Goal: Task Accomplishment & Management: Manage account settings

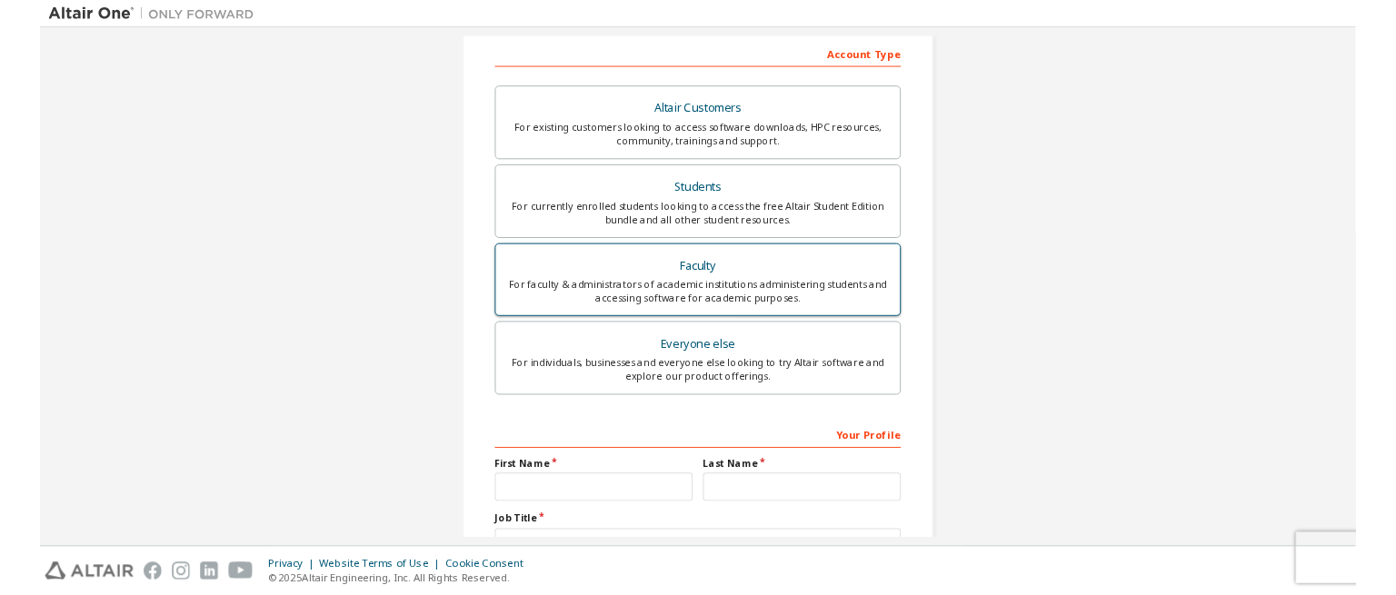
scroll to position [364, 0]
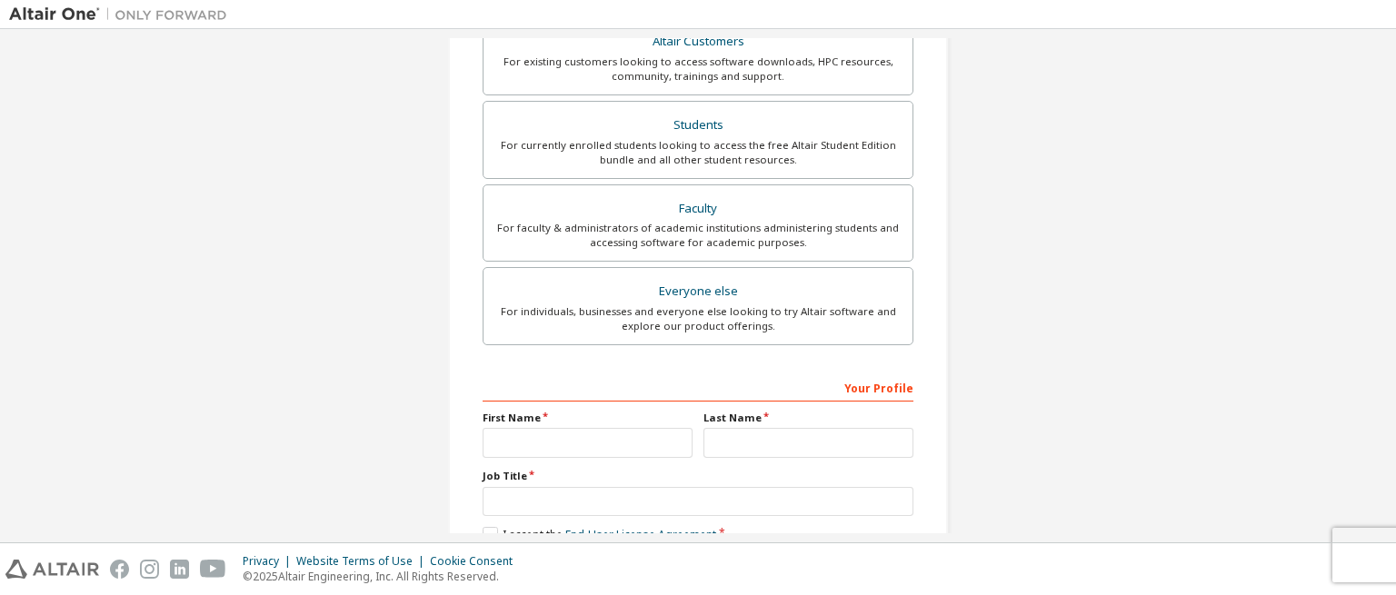
scroll to position [100, 0]
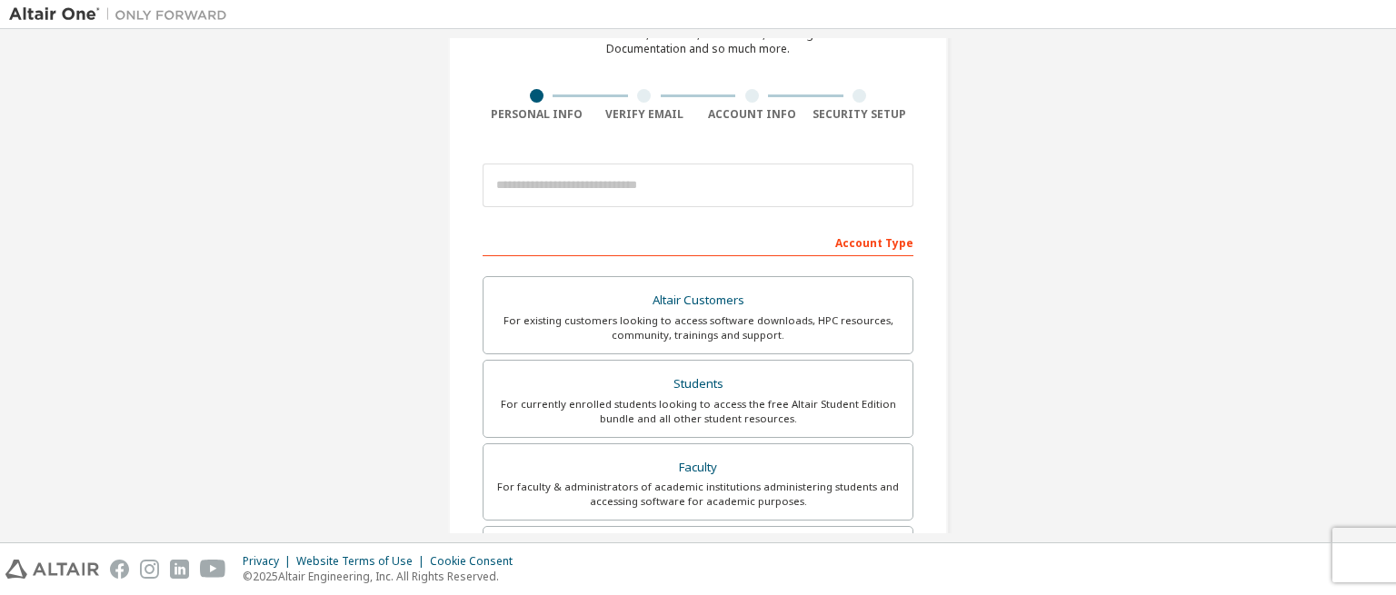
click at [637, 94] on div at bounding box center [644, 96] width 14 height 14
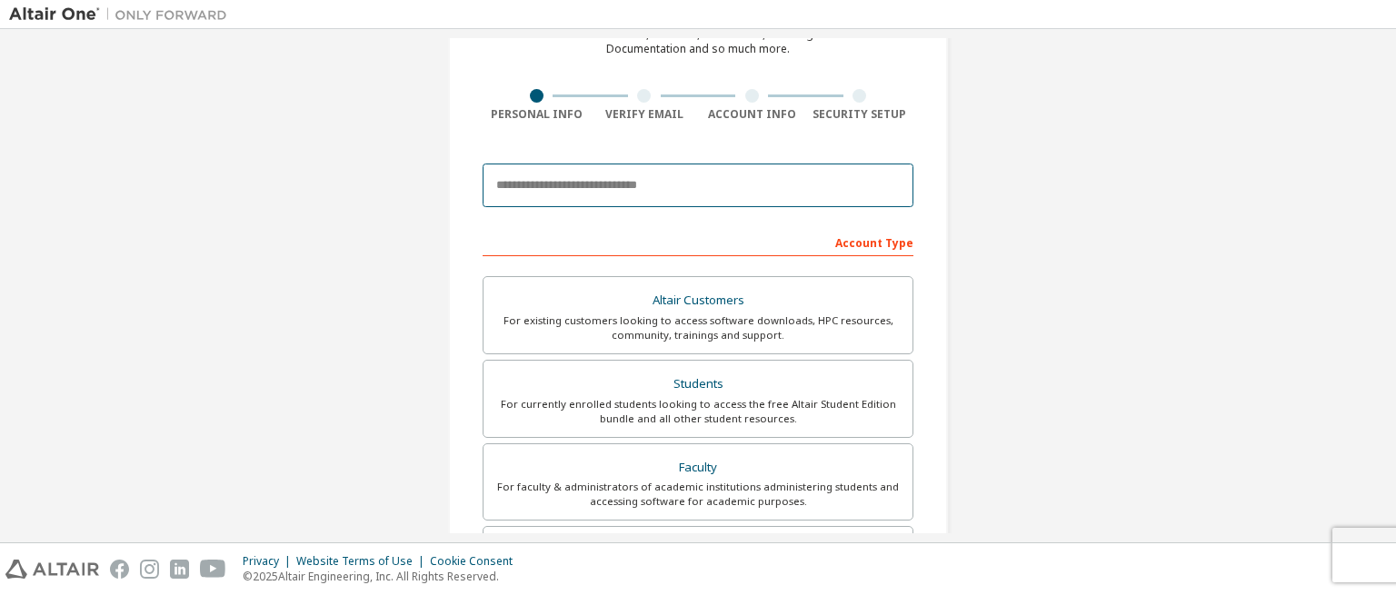
click at [642, 184] on input "email" at bounding box center [698, 186] width 431 height 44
type input "**********"
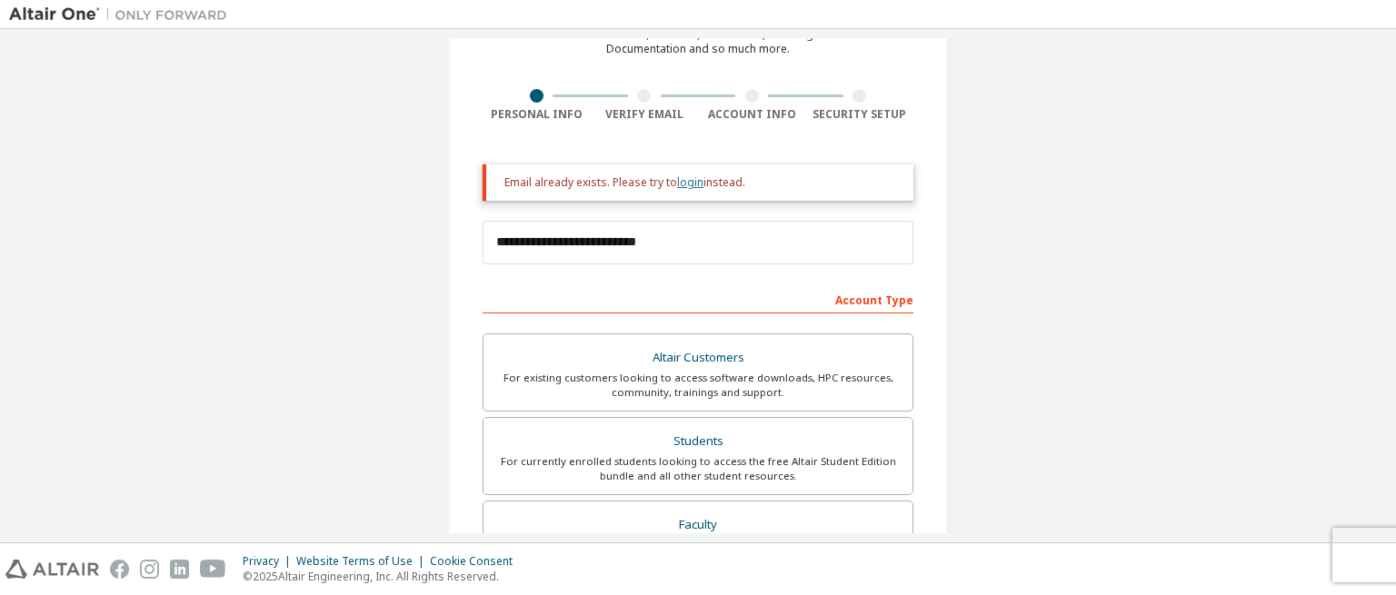
click at [689, 185] on link "login" at bounding box center [690, 182] width 26 height 15
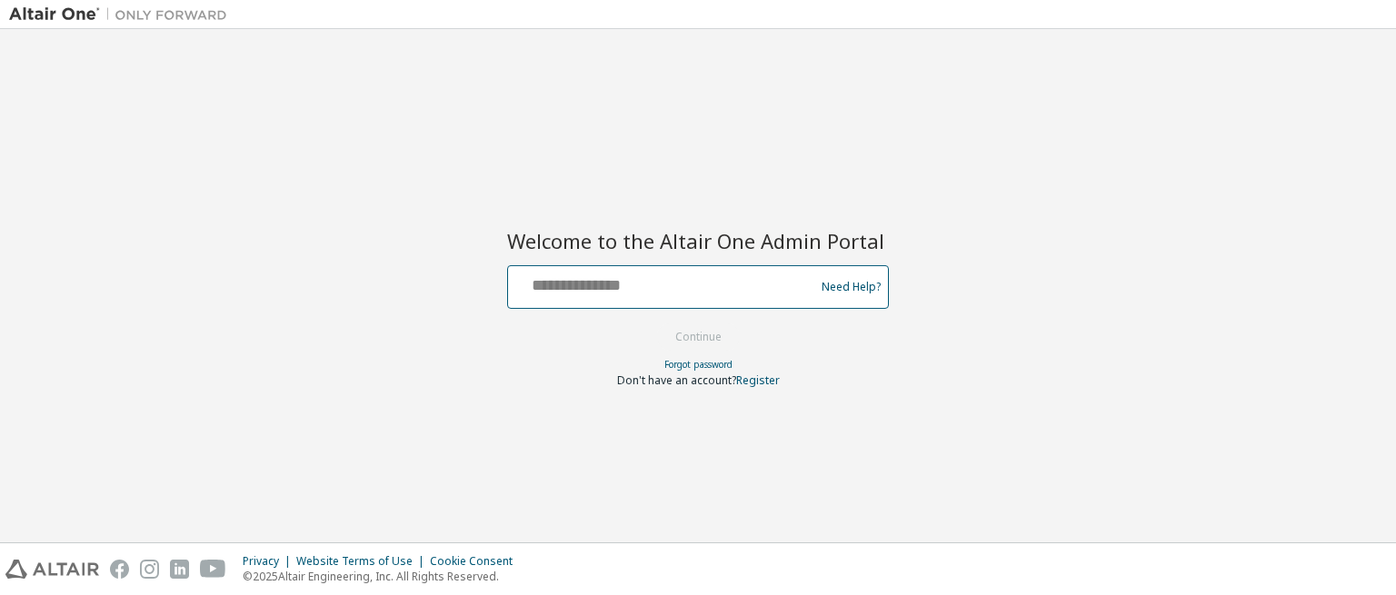
click at [646, 288] on input "text" at bounding box center [663, 283] width 297 height 26
type input "**********"
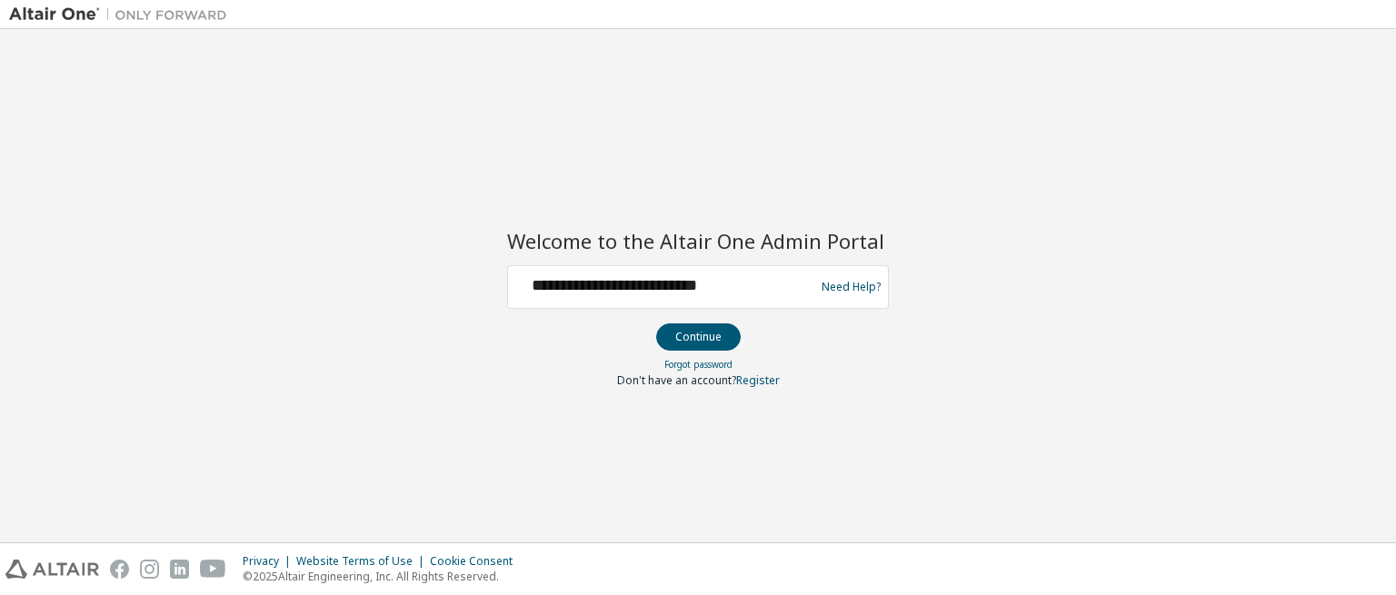
click at [656, 342] on form "**********" at bounding box center [698, 326] width 382 height 123
click at [751, 286] on input "**********" at bounding box center [663, 283] width 297 height 26
drag, startPoint x: 751, startPoint y: 284, endPoint x: 473, endPoint y: 284, distance: 278.1
click at [473, 284] on div "**********" at bounding box center [698, 285] width 1378 height 495
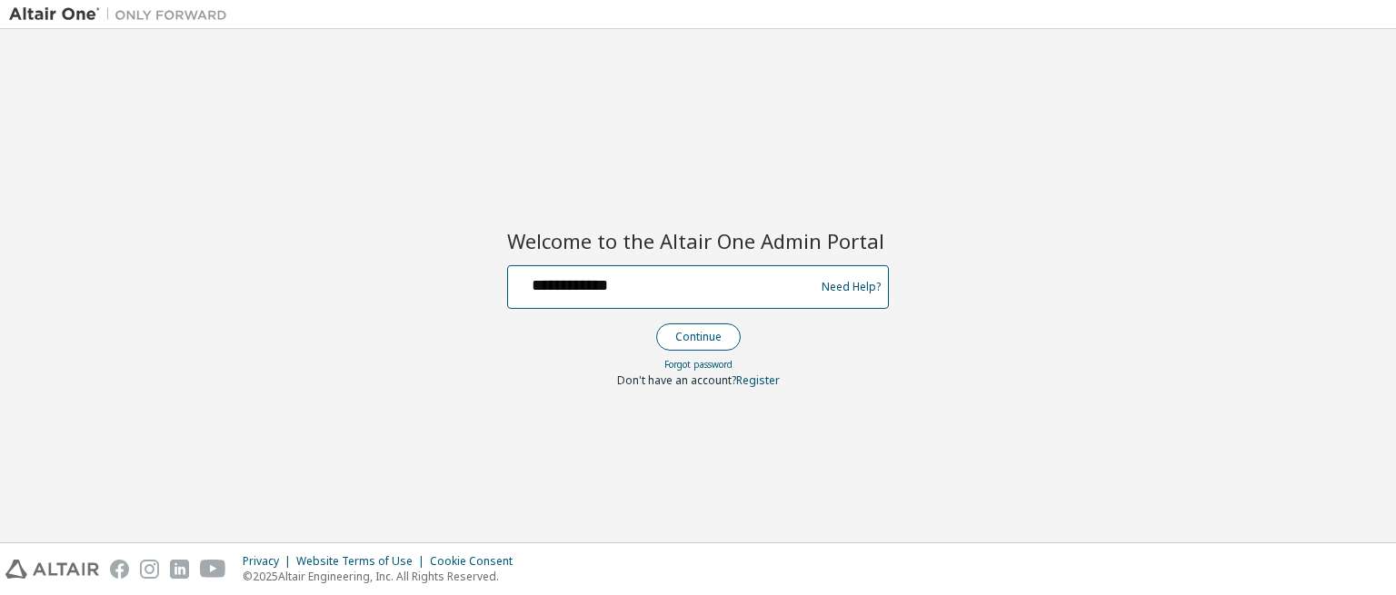
type input "**********"
click at [726, 337] on button "Continue" at bounding box center [698, 337] width 85 height 27
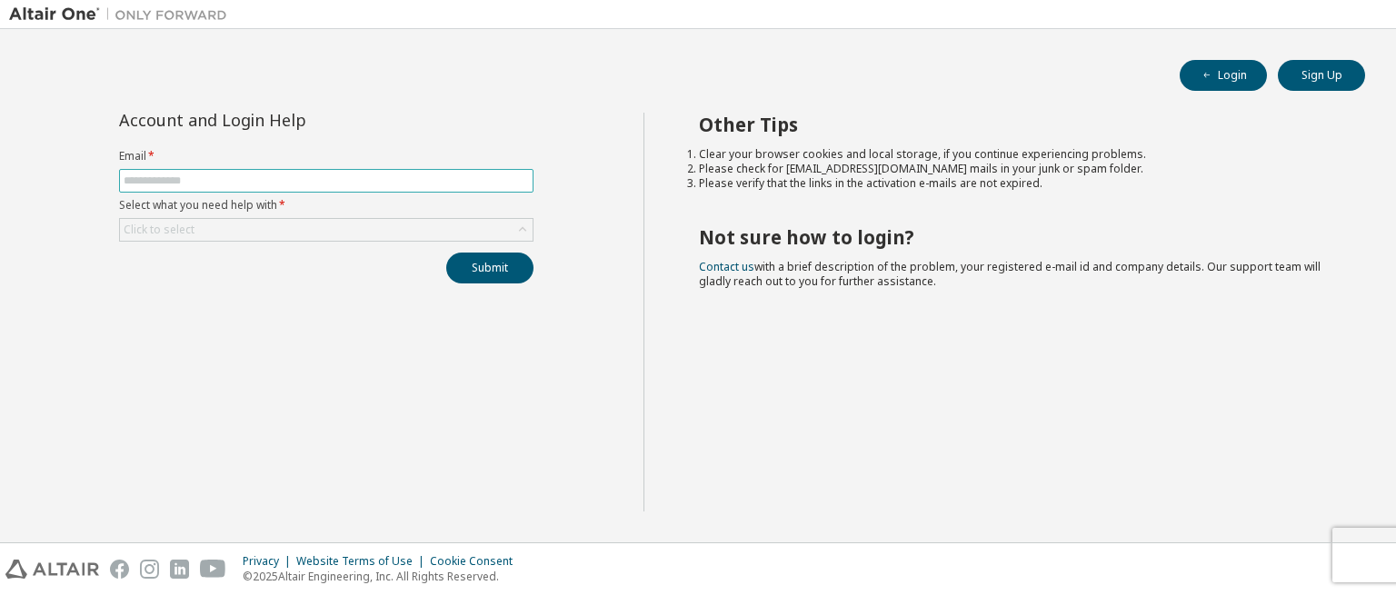
click at [236, 185] on input "text" at bounding box center [326, 181] width 405 height 15
type input "**********"
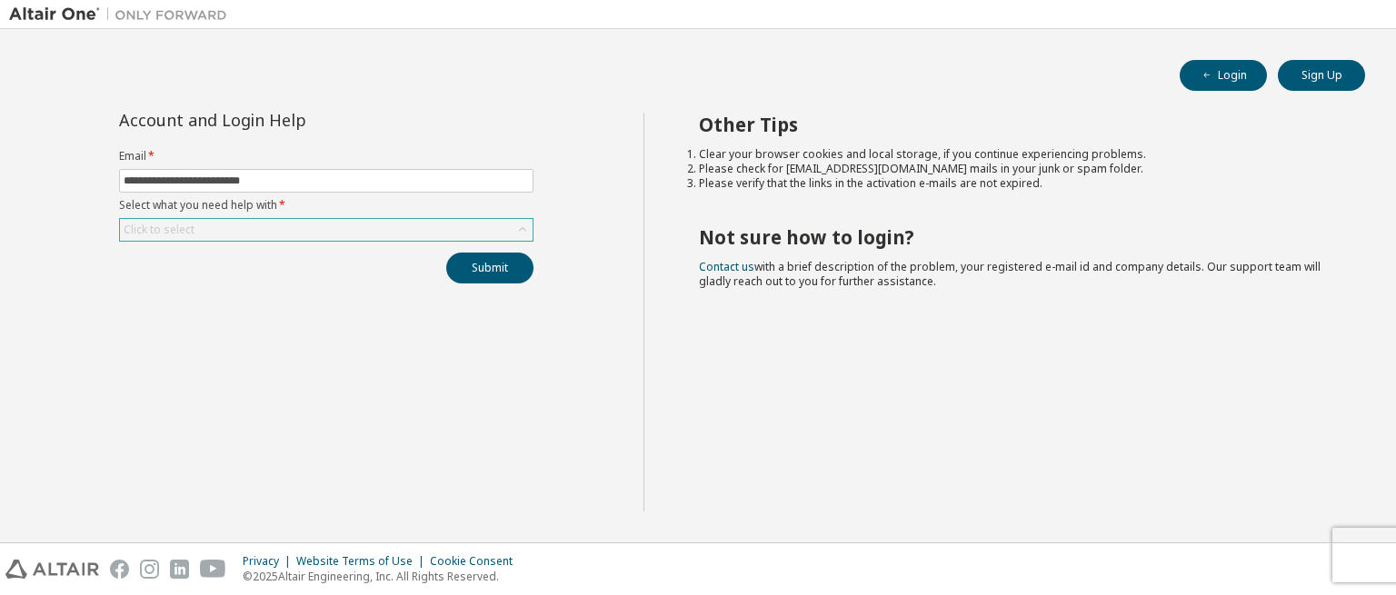
click at [239, 232] on div "Click to select" at bounding box center [326, 230] width 413 height 22
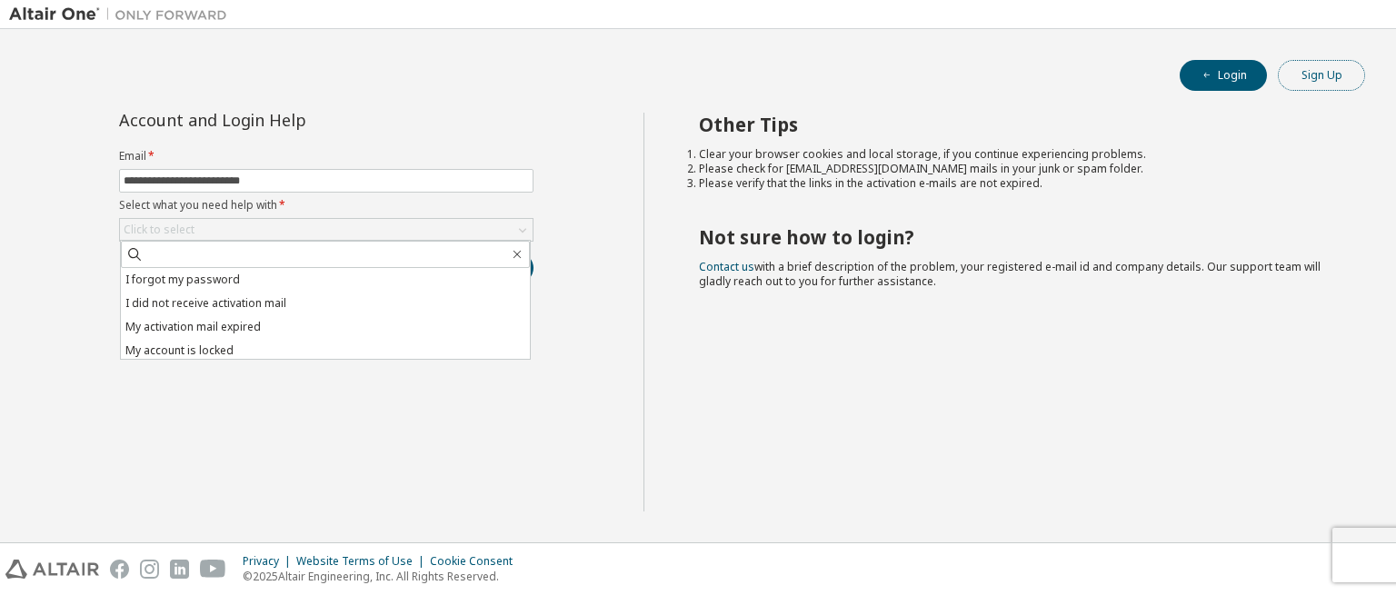
click at [1312, 79] on button "Sign Up" at bounding box center [1321, 75] width 87 height 31
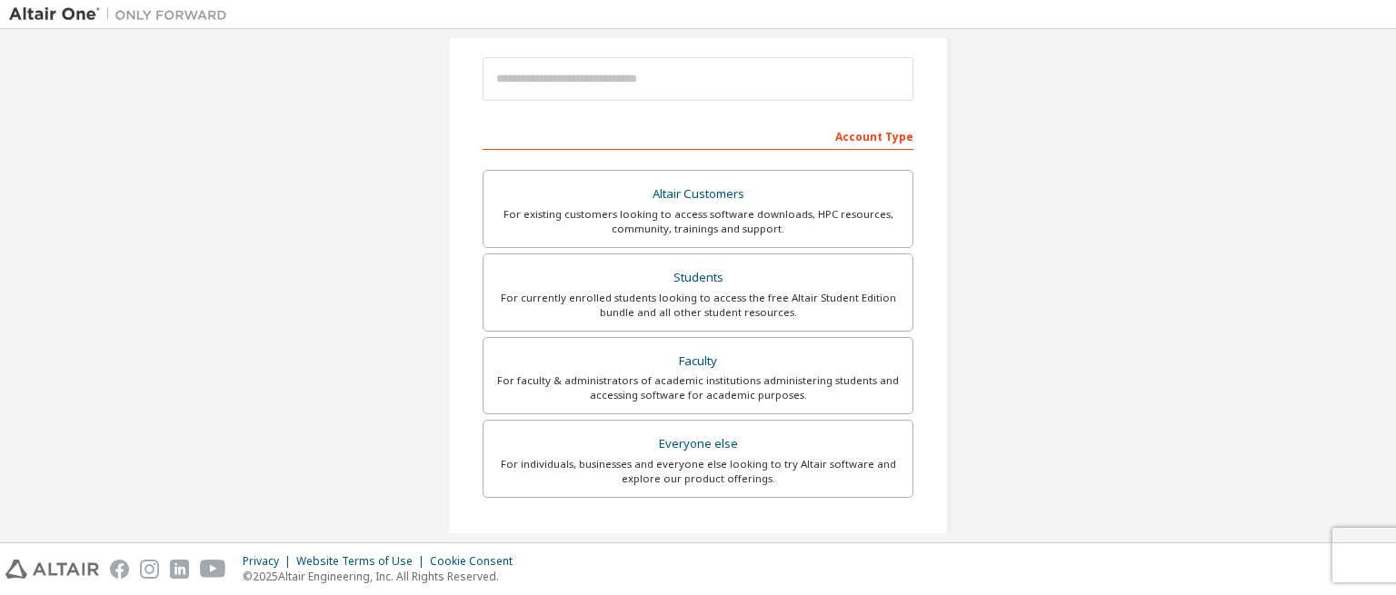
scroll to position [91, 0]
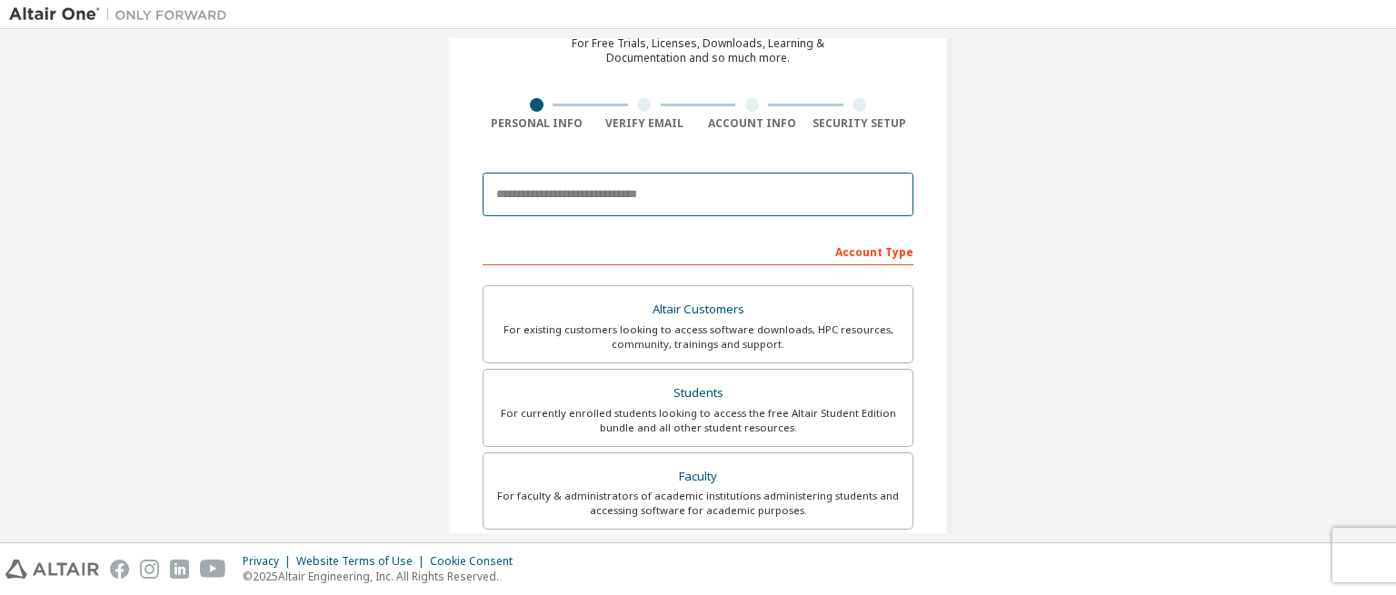
click at [595, 181] on input "email" at bounding box center [698, 195] width 431 height 44
type input "**********"
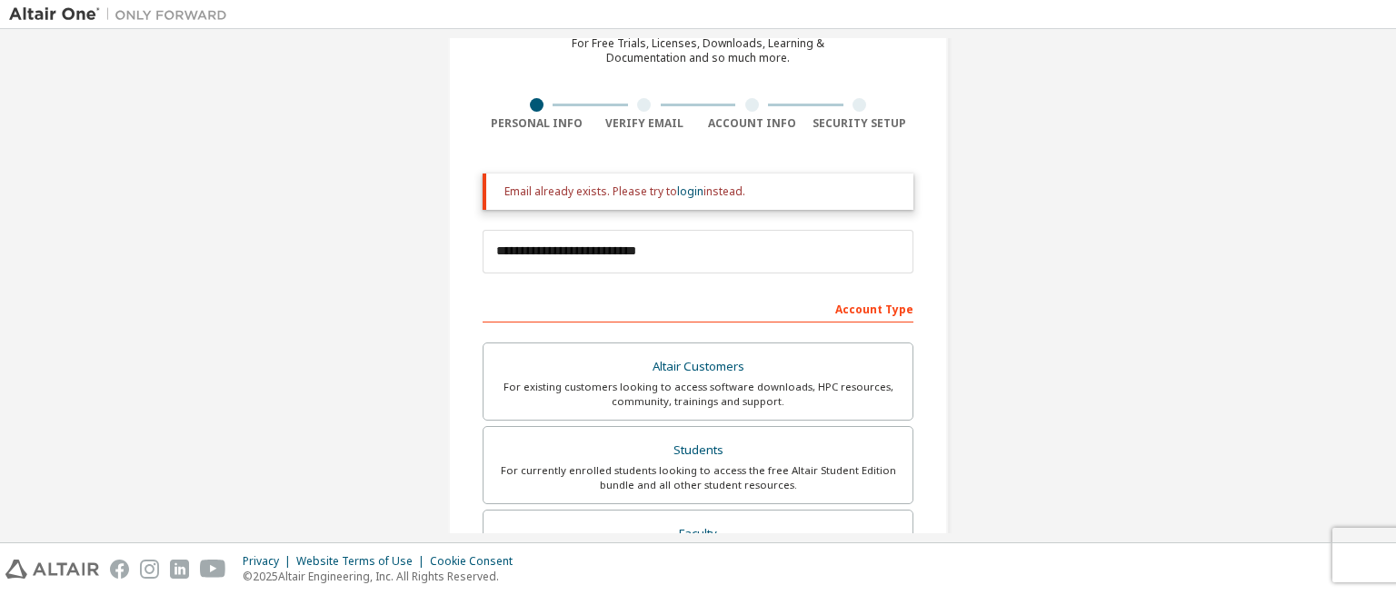
click at [530, 108] on div at bounding box center [537, 105] width 14 height 14
click at [530, 107] on div at bounding box center [537, 105] width 14 height 14
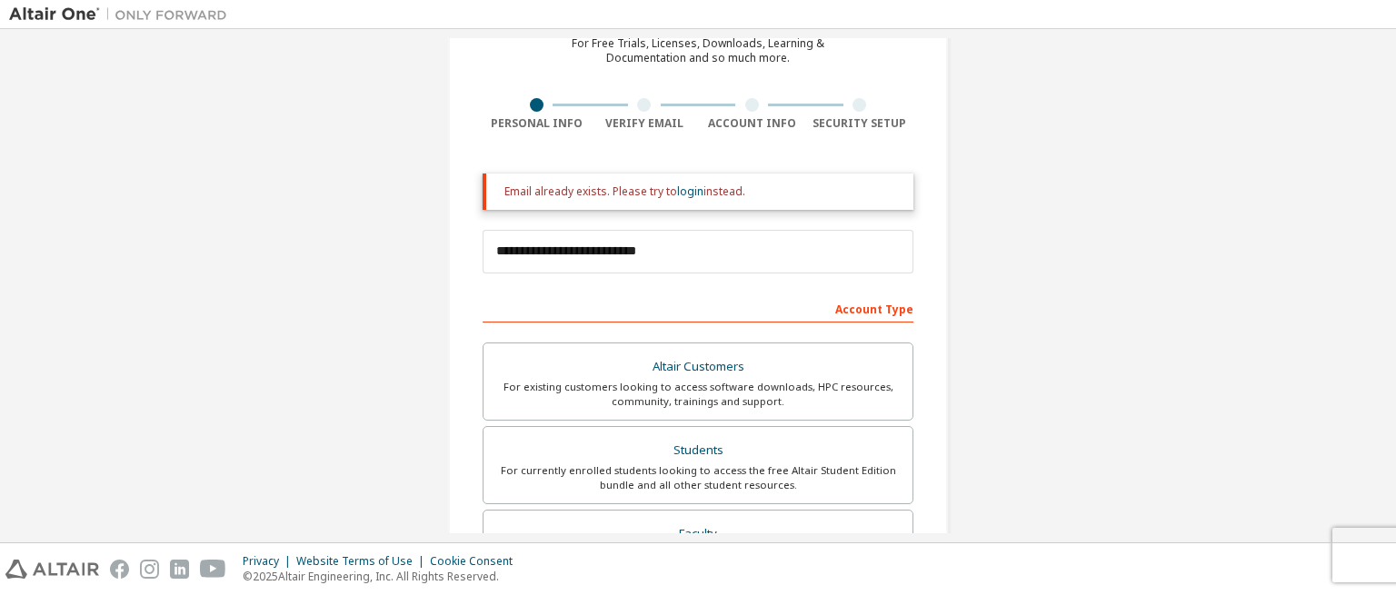
click at [530, 107] on div at bounding box center [537, 105] width 14 height 14
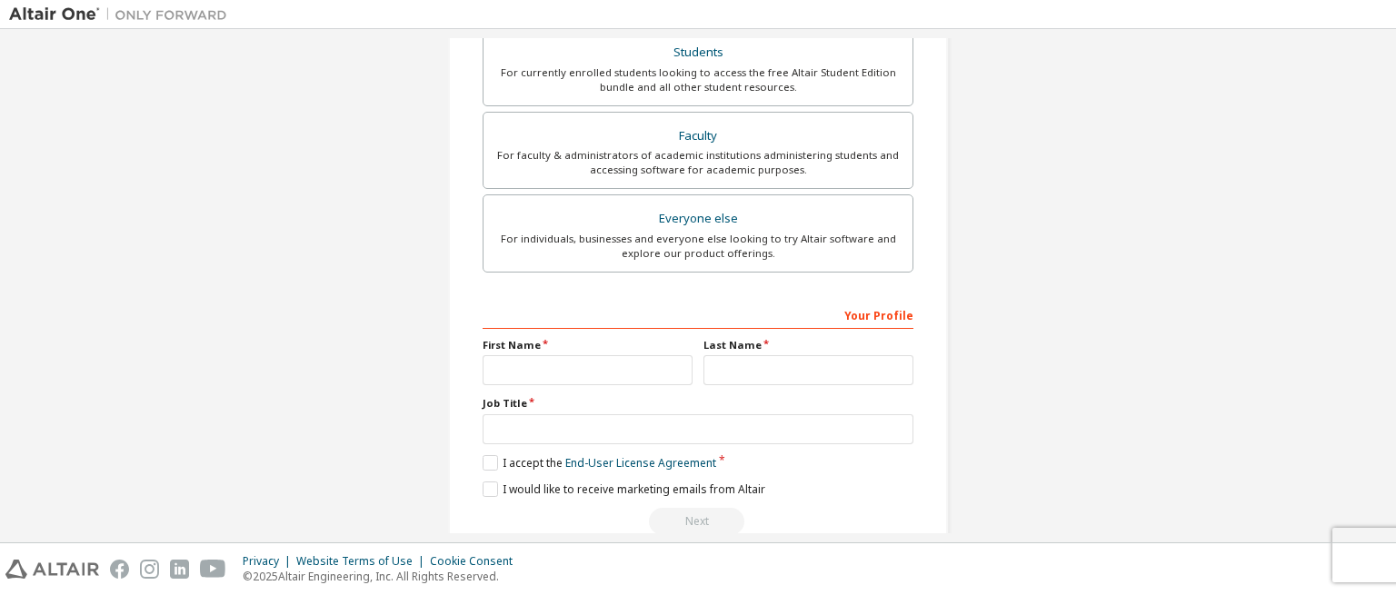
scroll to position [520, 0]
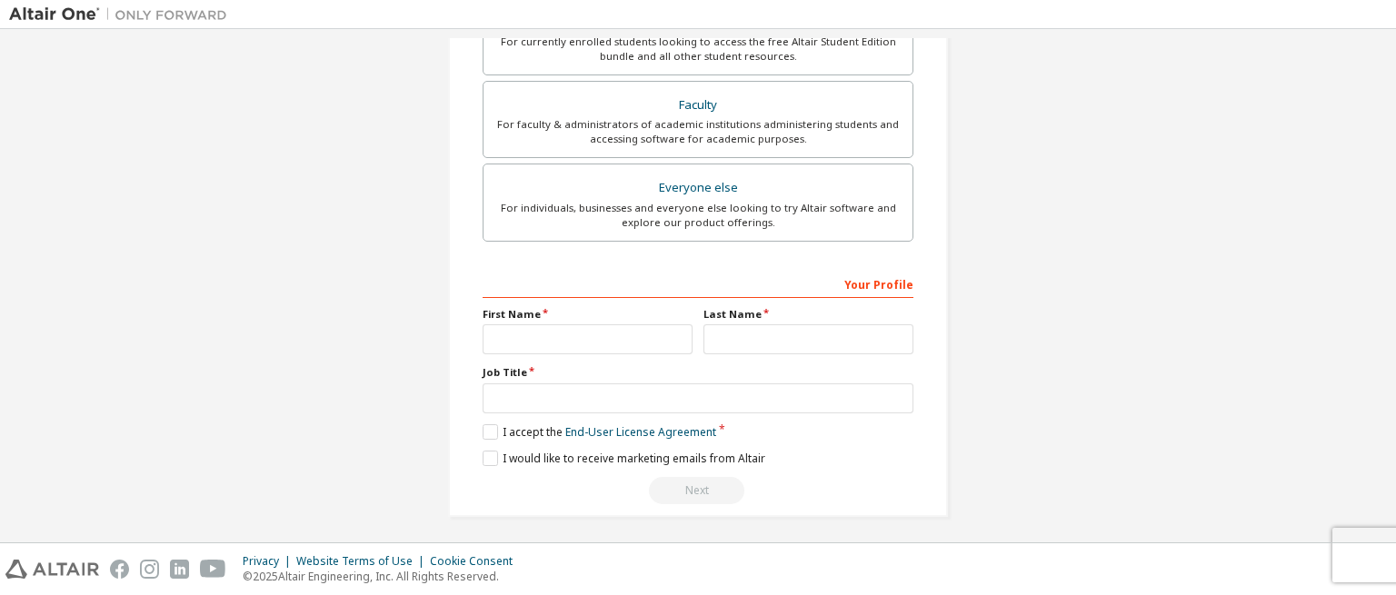
click at [683, 490] on div "Next" at bounding box center [698, 490] width 431 height 27
click at [490, 426] on label "I accept the End-User License Agreement" at bounding box center [600, 431] width 234 height 15
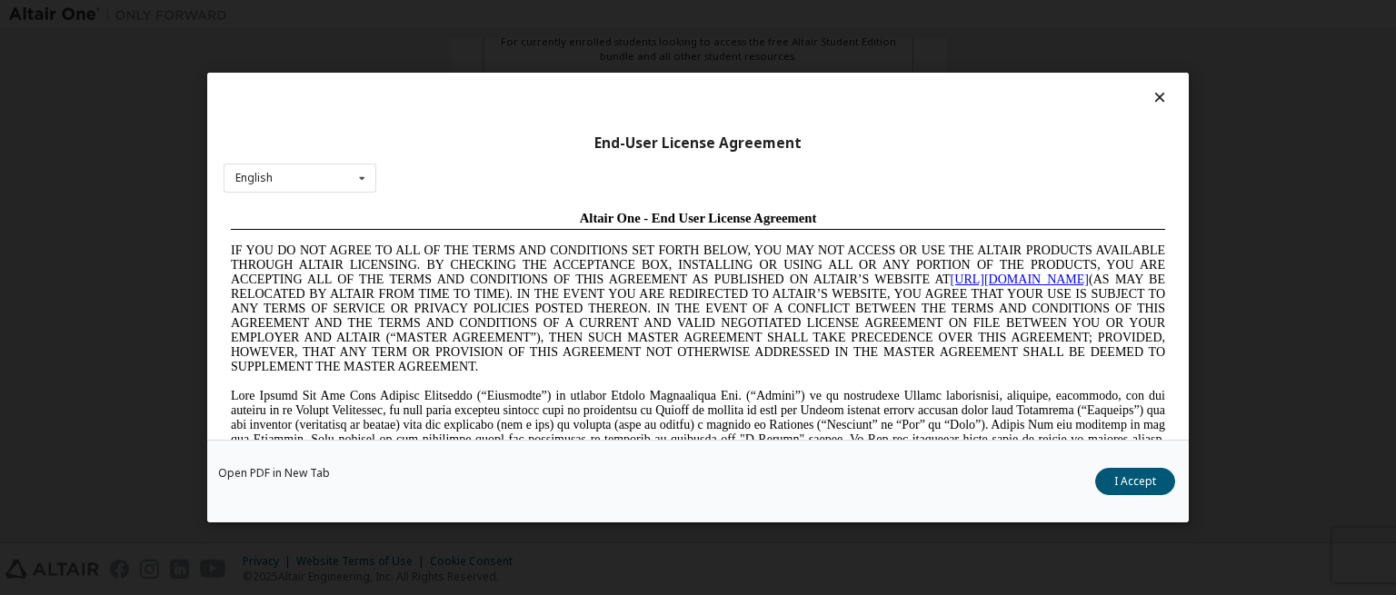
scroll to position [0, 0]
drag, startPoint x: 1161, startPoint y: 483, endPoint x: 1147, endPoint y: 482, distance: 13.7
click at [1160, 483] on button "I Accept" at bounding box center [1135, 481] width 80 height 27
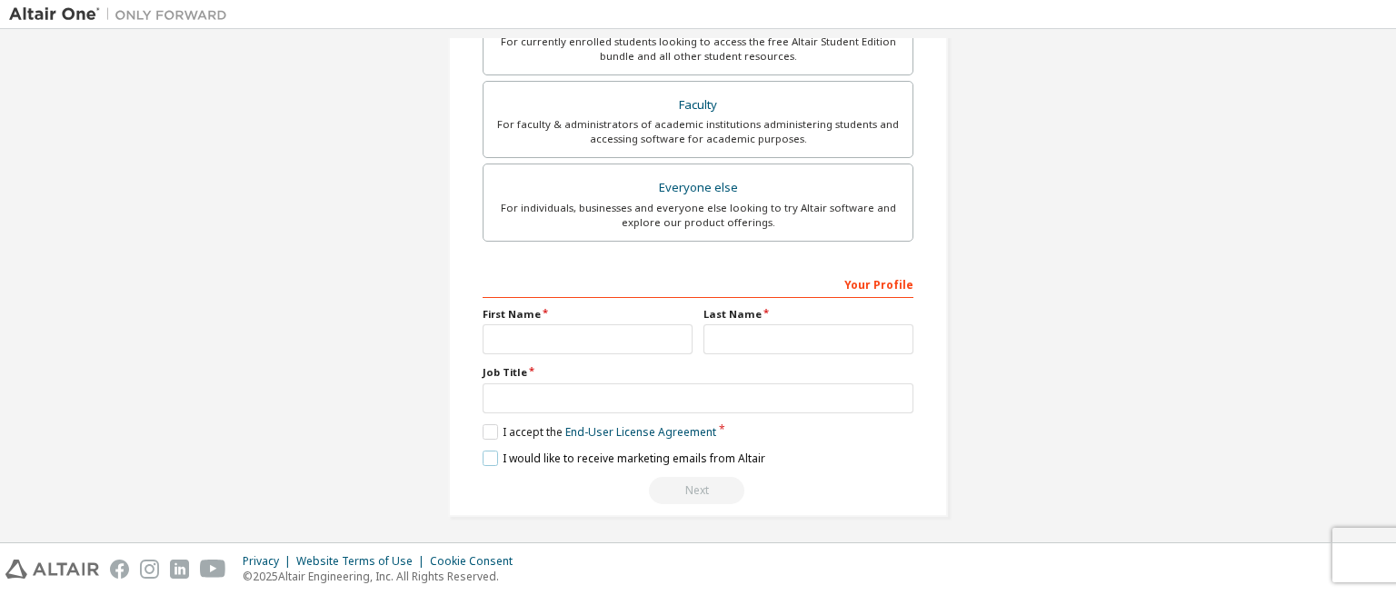
click at [490, 455] on label "I would like to receive marketing emails from Altair" at bounding box center [624, 458] width 283 height 15
drag, startPoint x: 702, startPoint y: 488, endPoint x: 700, endPoint y: 474, distance: 13.8
click at [702, 487] on div "Next" at bounding box center [698, 490] width 431 height 27
drag, startPoint x: 616, startPoint y: 297, endPoint x: 605, endPoint y: 331, distance: 35.4
click at [605, 330] on div "**********" at bounding box center [698, 386] width 431 height 235
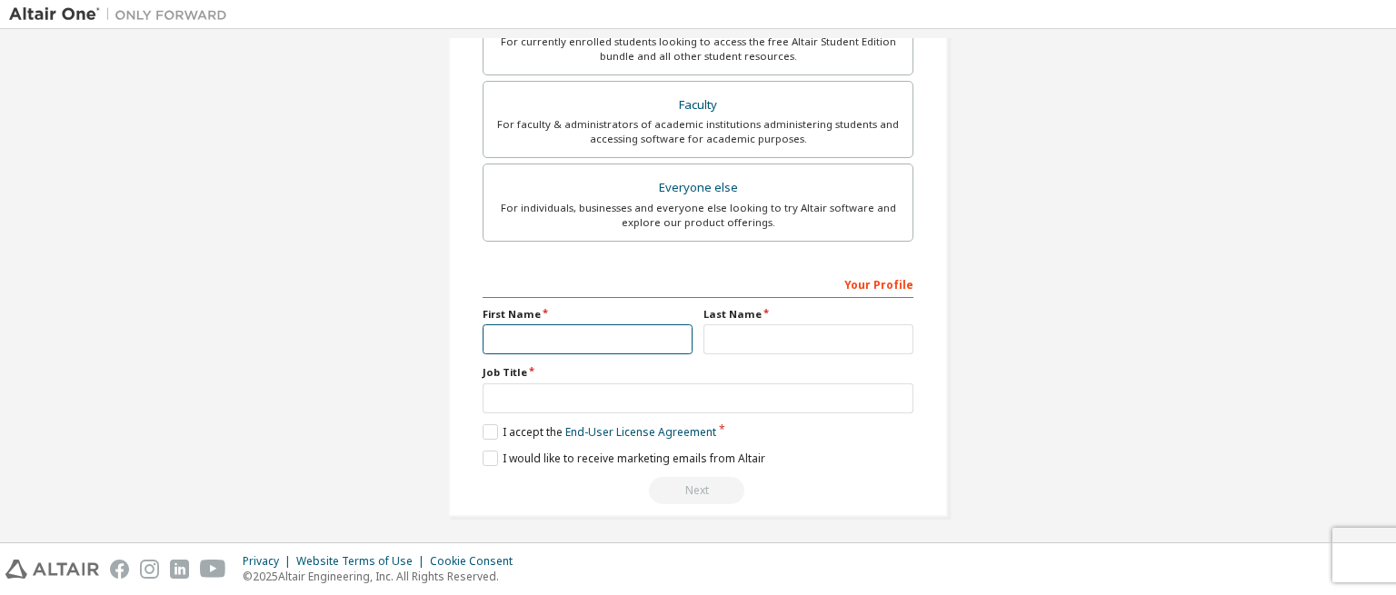
click at [605, 331] on input "text" at bounding box center [588, 339] width 210 height 30
type input "*********"
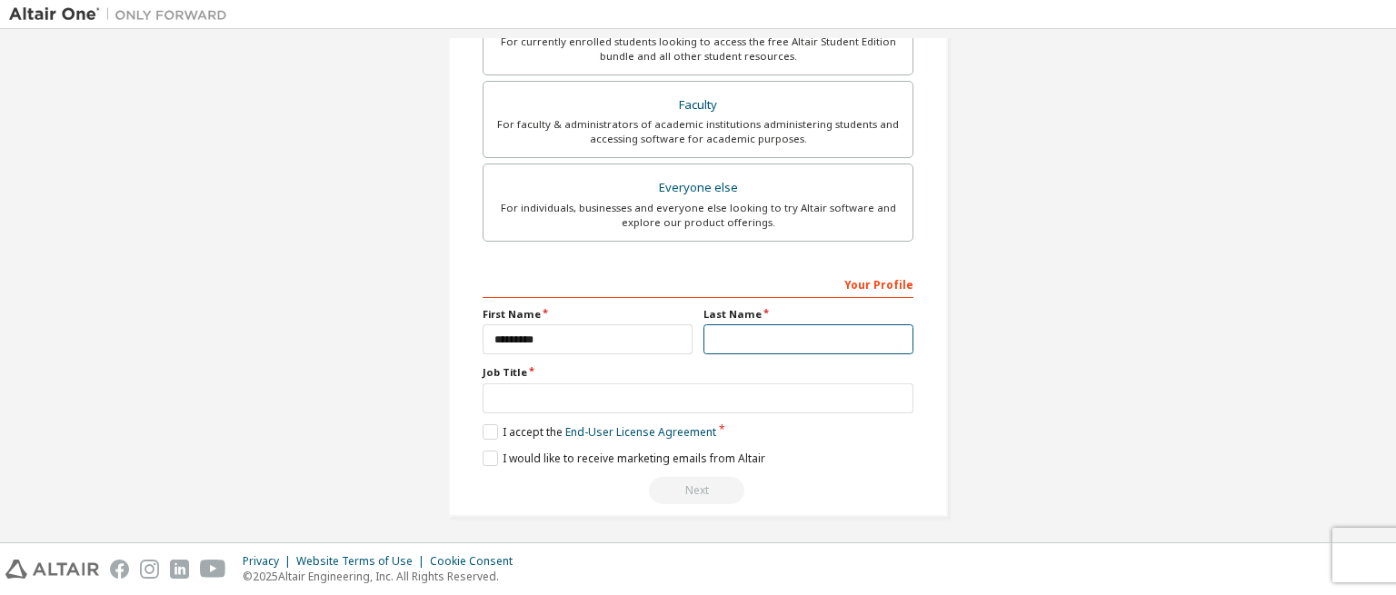
click at [753, 344] on input "text" at bounding box center [808, 339] width 210 height 30
type input "******"
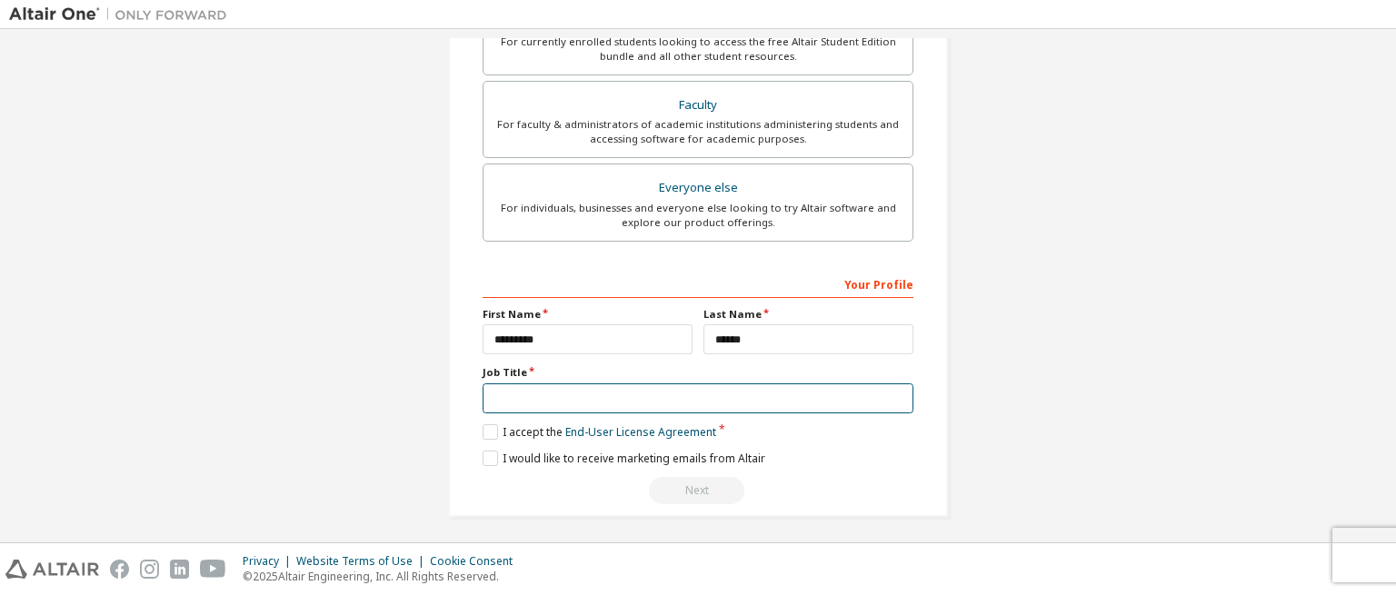
click at [657, 396] on input "text" at bounding box center [698, 399] width 431 height 30
type input "*******"
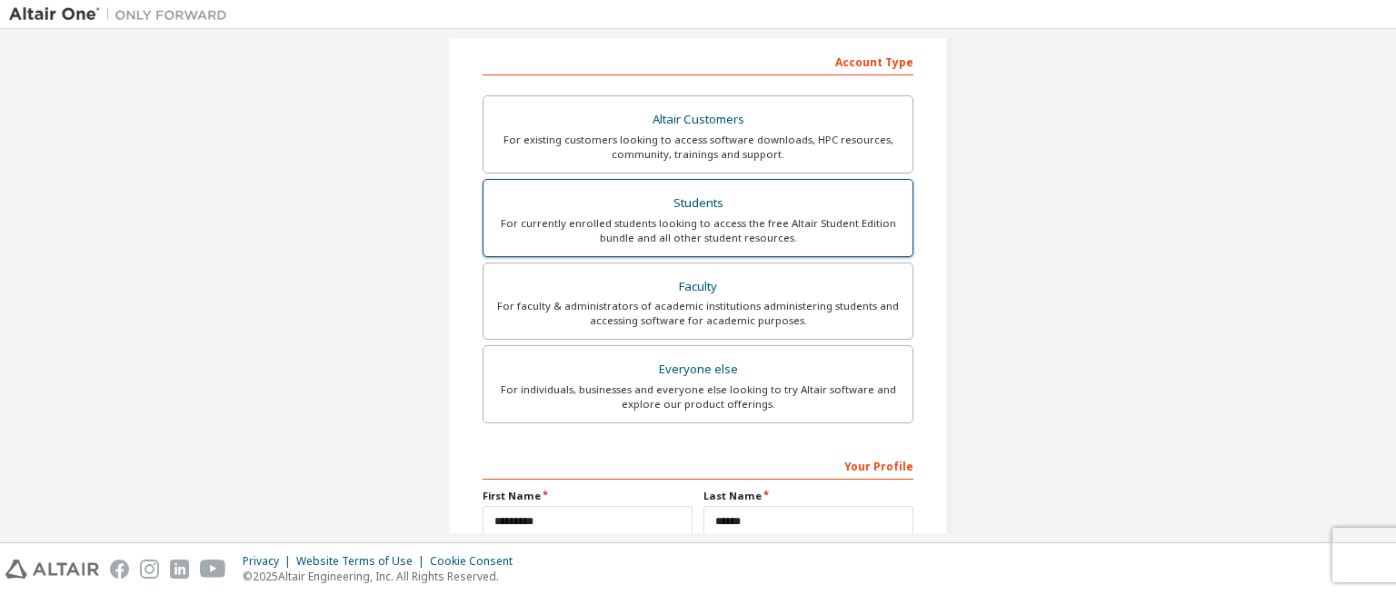
click at [659, 235] on div "For currently enrolled students looking to access the free Altair Student Editi…" at bounding box center [697, 230] width 407 height 29
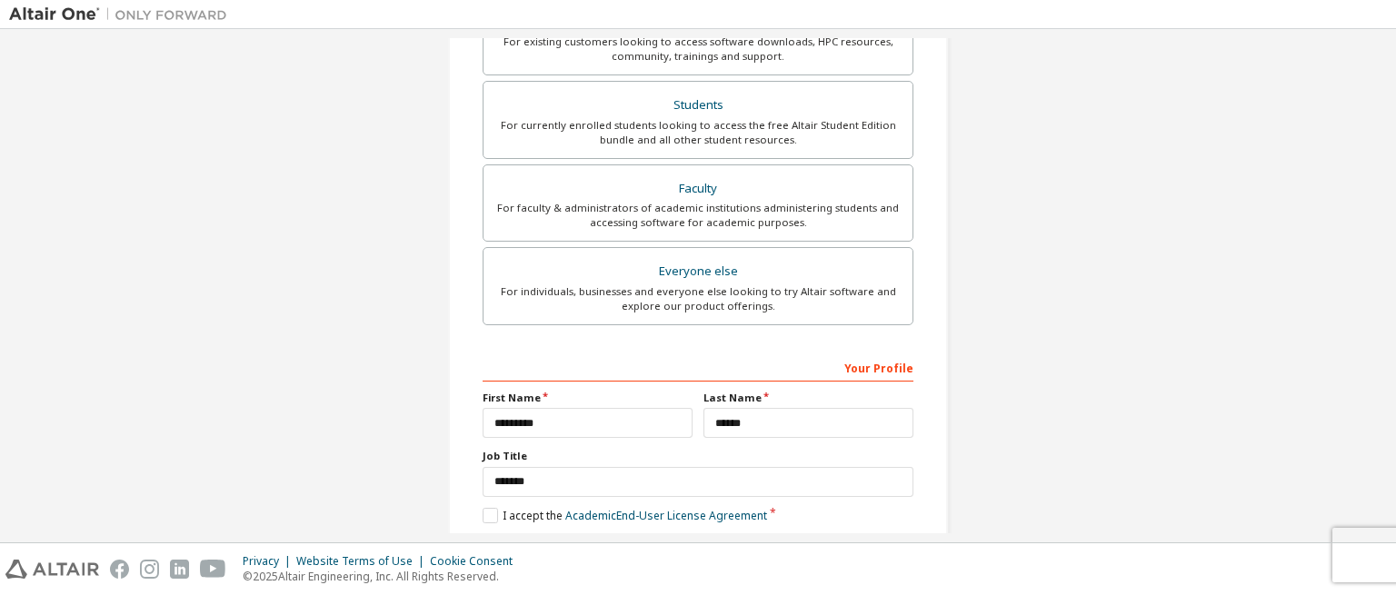
scroll to position [520, 0]
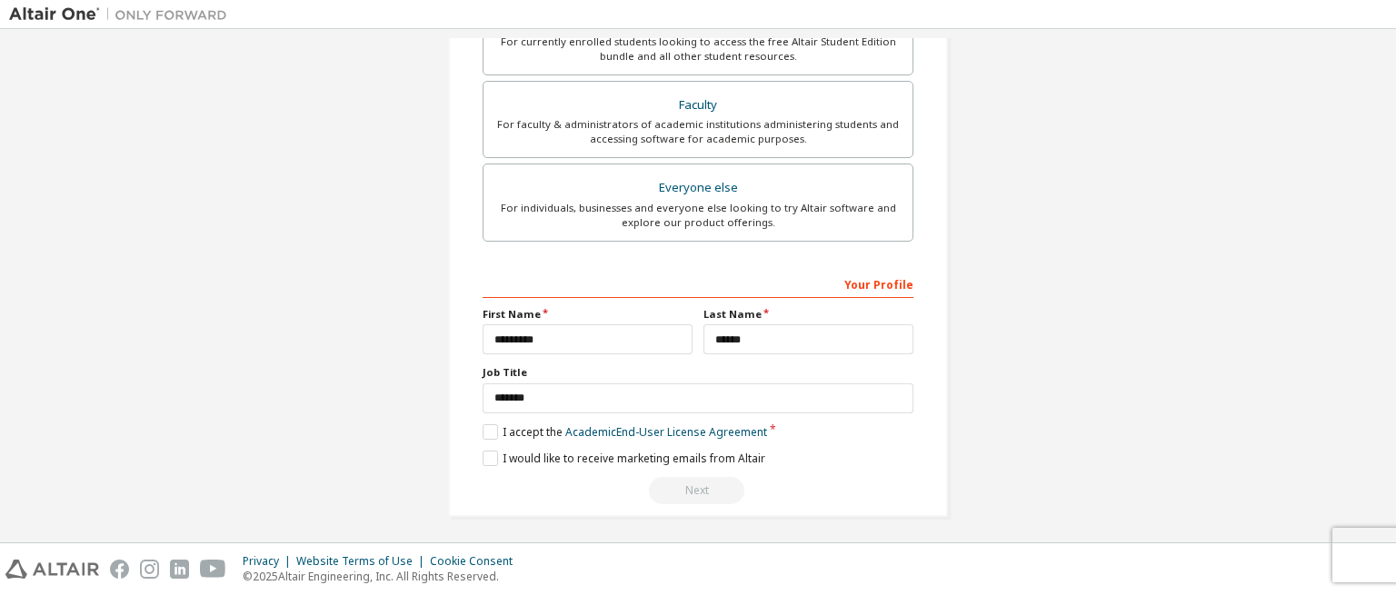
click at [691, 484] on div "Next" at bounding box center [698, 490] width 431 height 27
click at [493, 427] on label "I accept the Academic End-User License Agreement" at bounding box center [625, 431] width 284 height 15
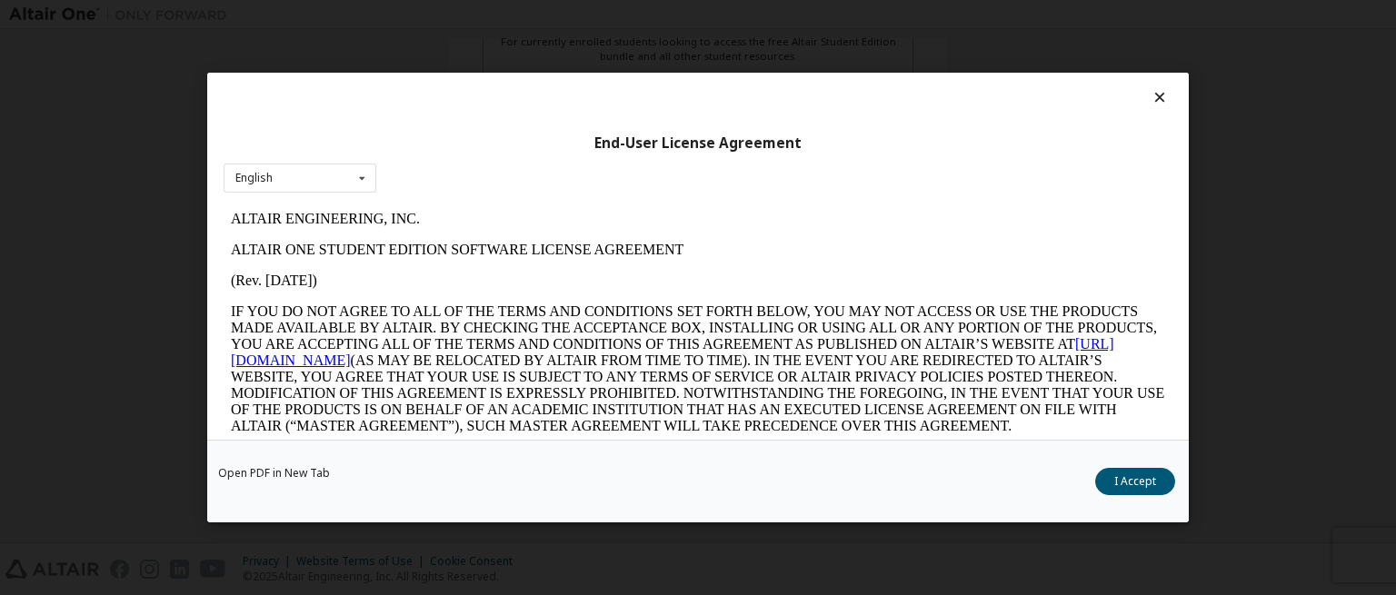
scroll to position [0, 0]
click at [1114, 481] on button "I Accept" at bounding box center [1135, 481] width 80 height 27
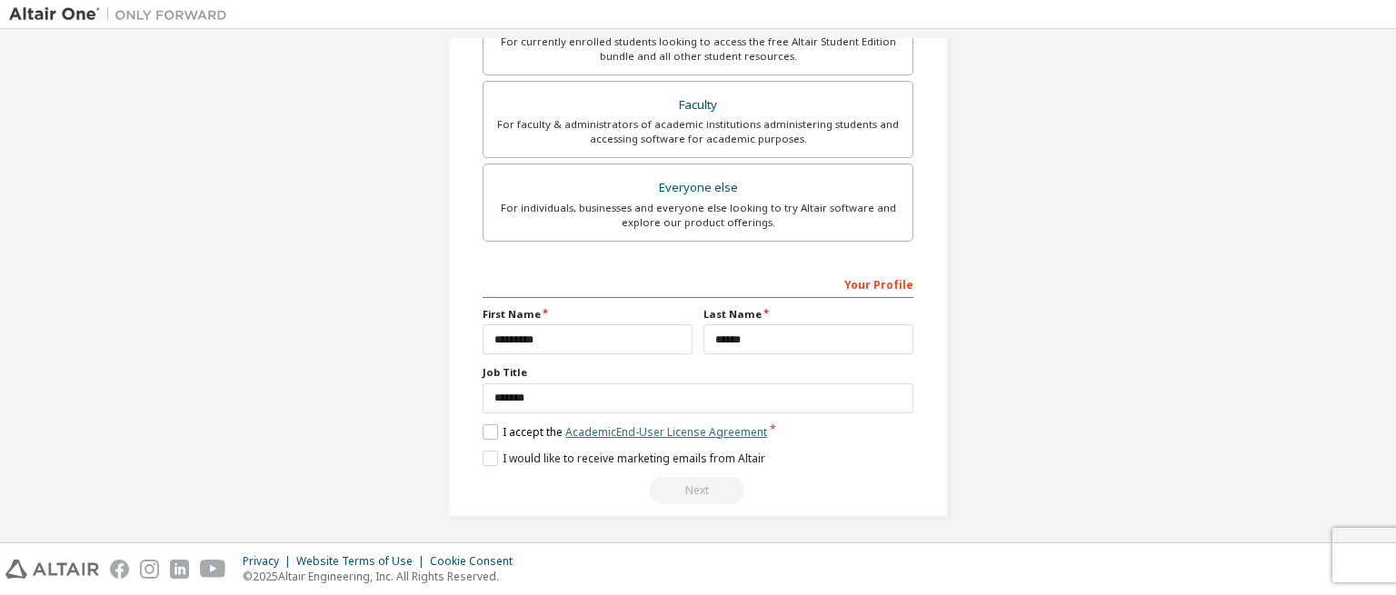
click at [718, 430] on link "Academic End-User License Agreement" at bounding box center [666, 431] width 202 height 15
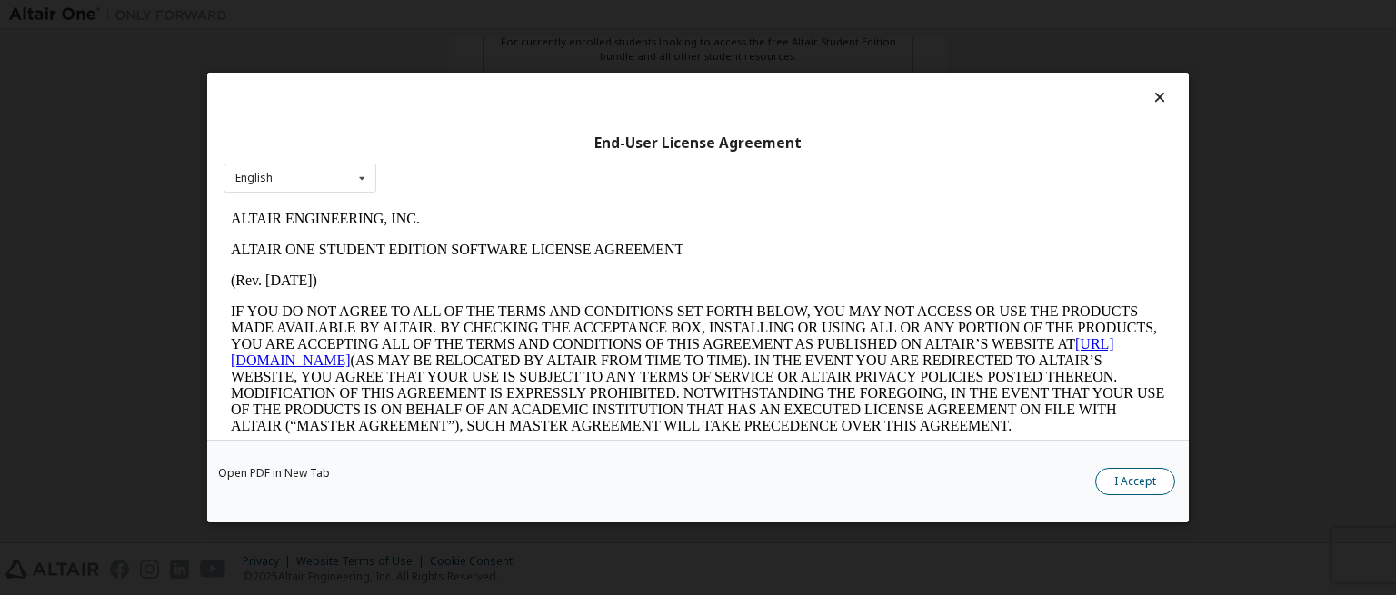
click at [1116, 479] on button "I Accept" at bounding box center [1135, 481] width 80 height 27
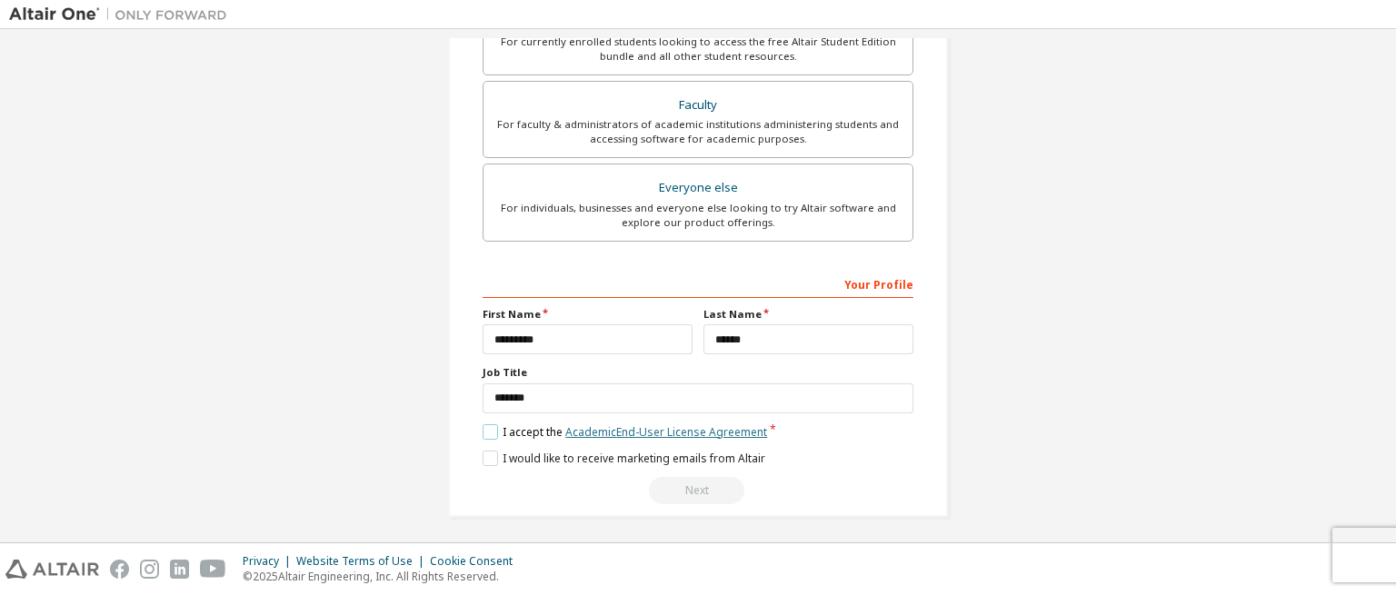
click at [715, 428] on link "Academic End-User License Agreement" at bounding box center [666, 431] width 202 height 15
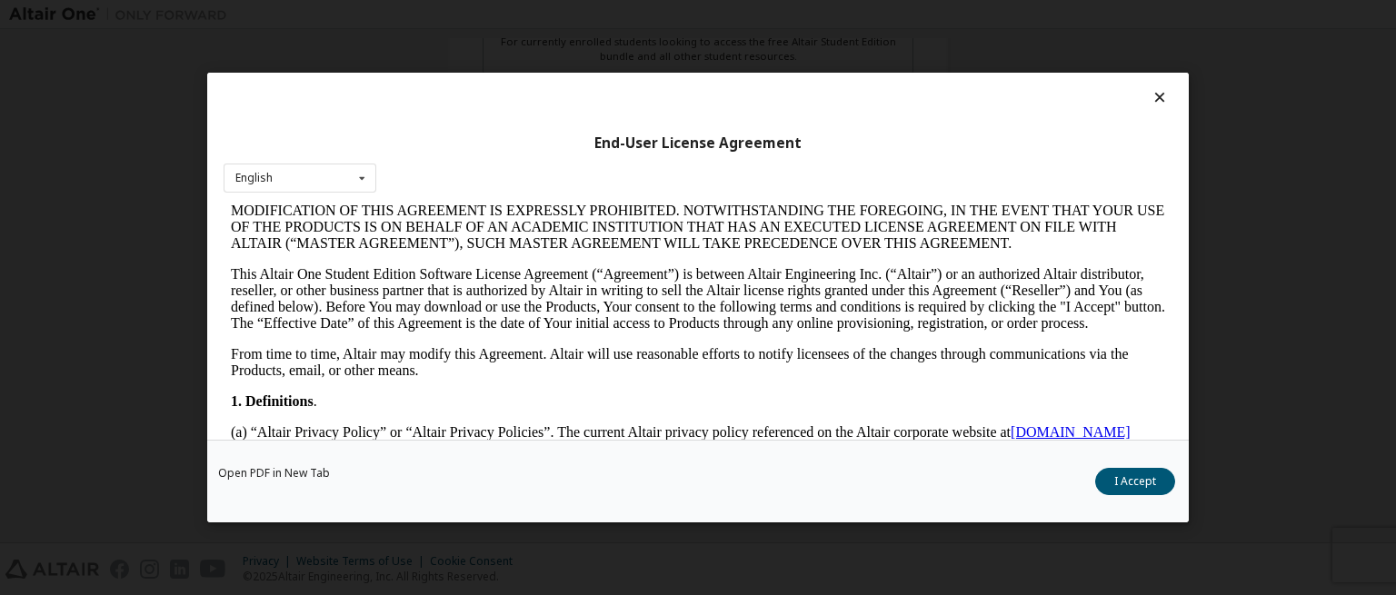
scroll to position [91, 0]
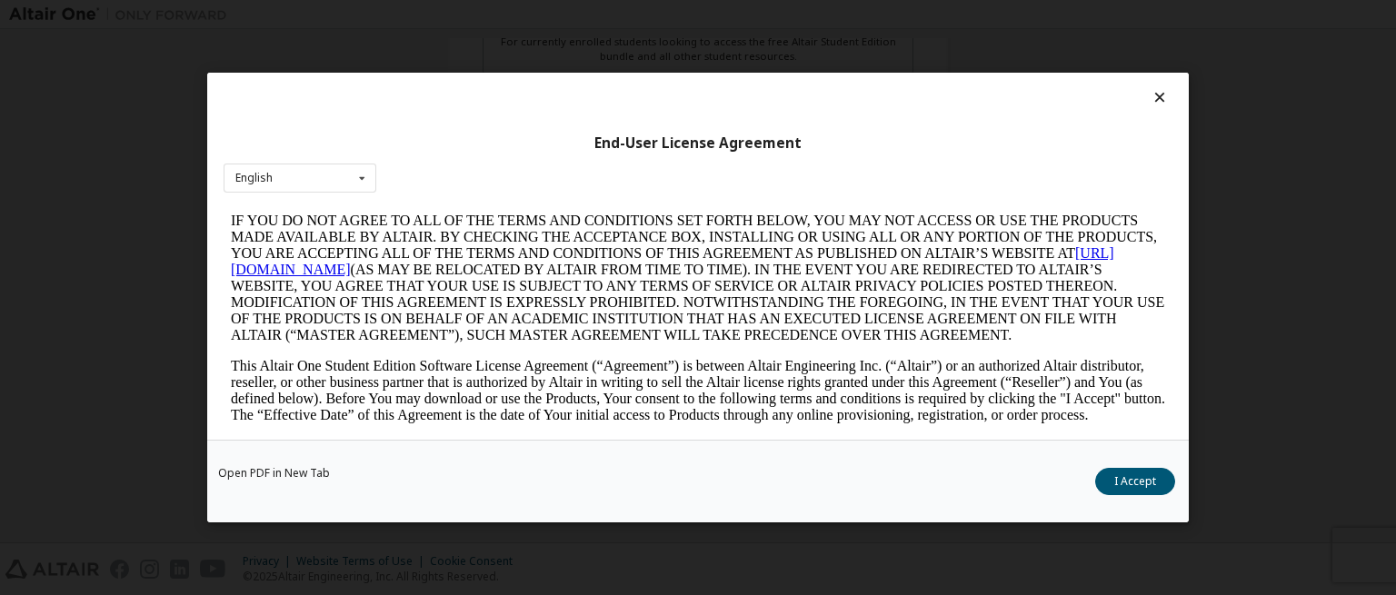
click at [334, 274] on link "https://altairone.com" at bounding box center [672, 261] width 883 height 32
click at [1132, 484] on button "I Accept" at bounding box center [1135, 481] width 80 height 27
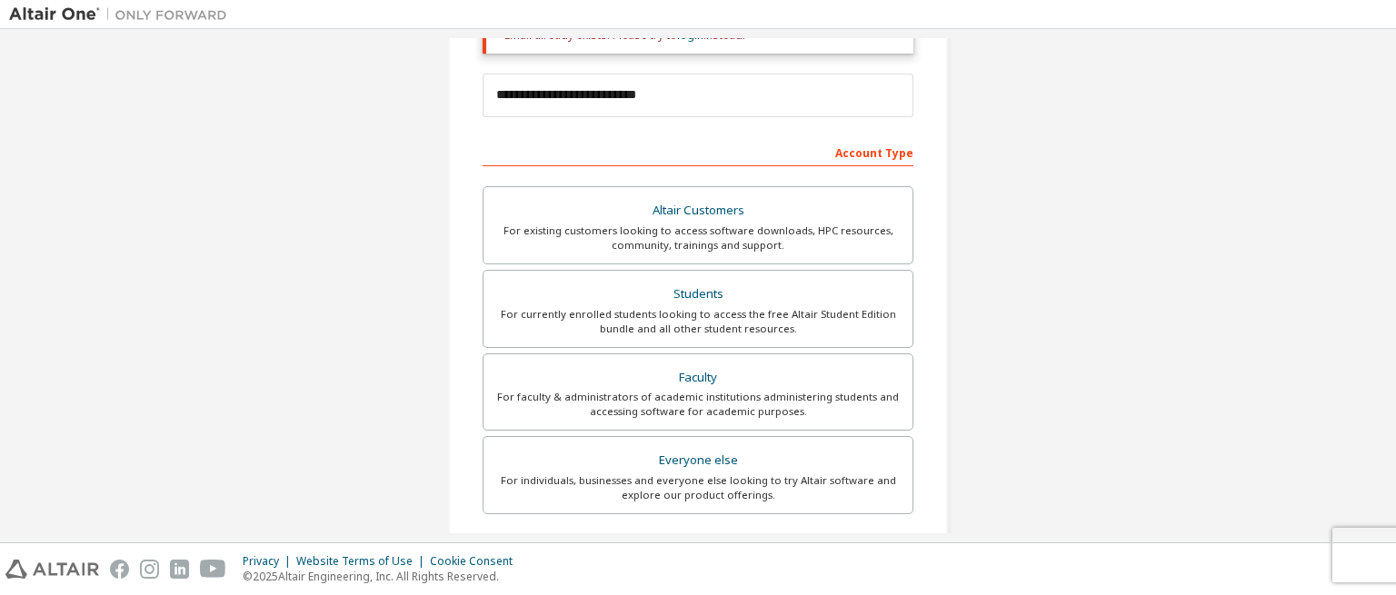
scroll to position [156, 0]
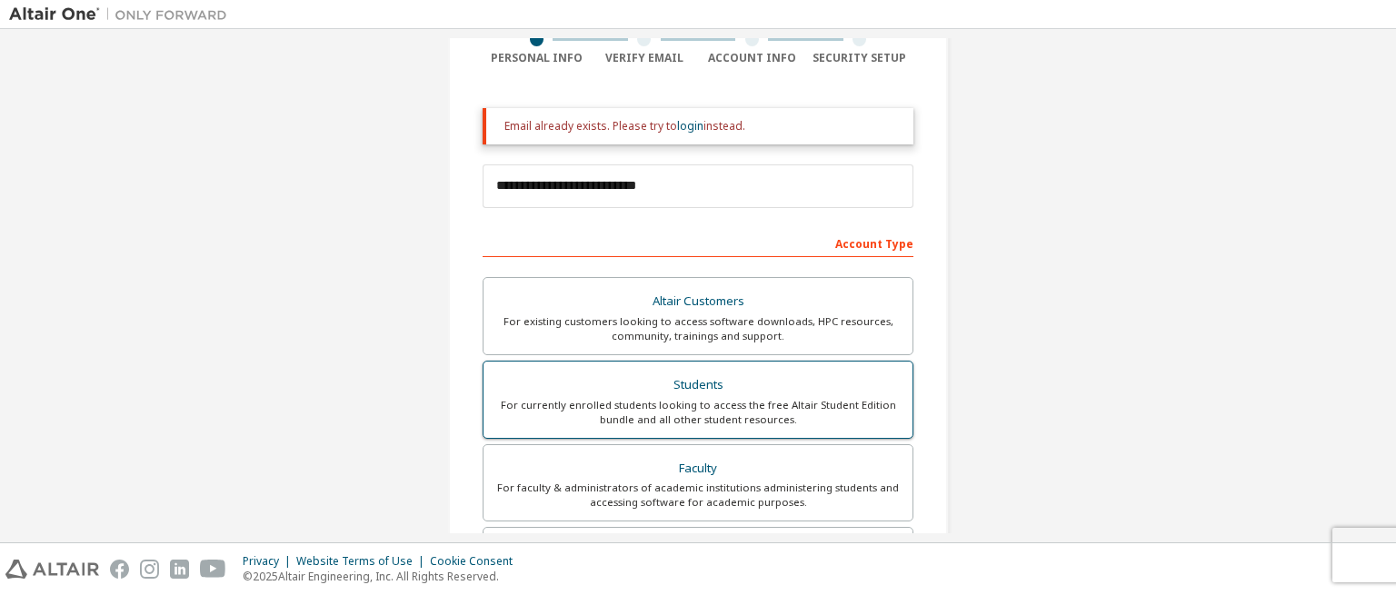
click at [698, 389] on div "Students" at bounding box center [697, 385] width 407 height 25
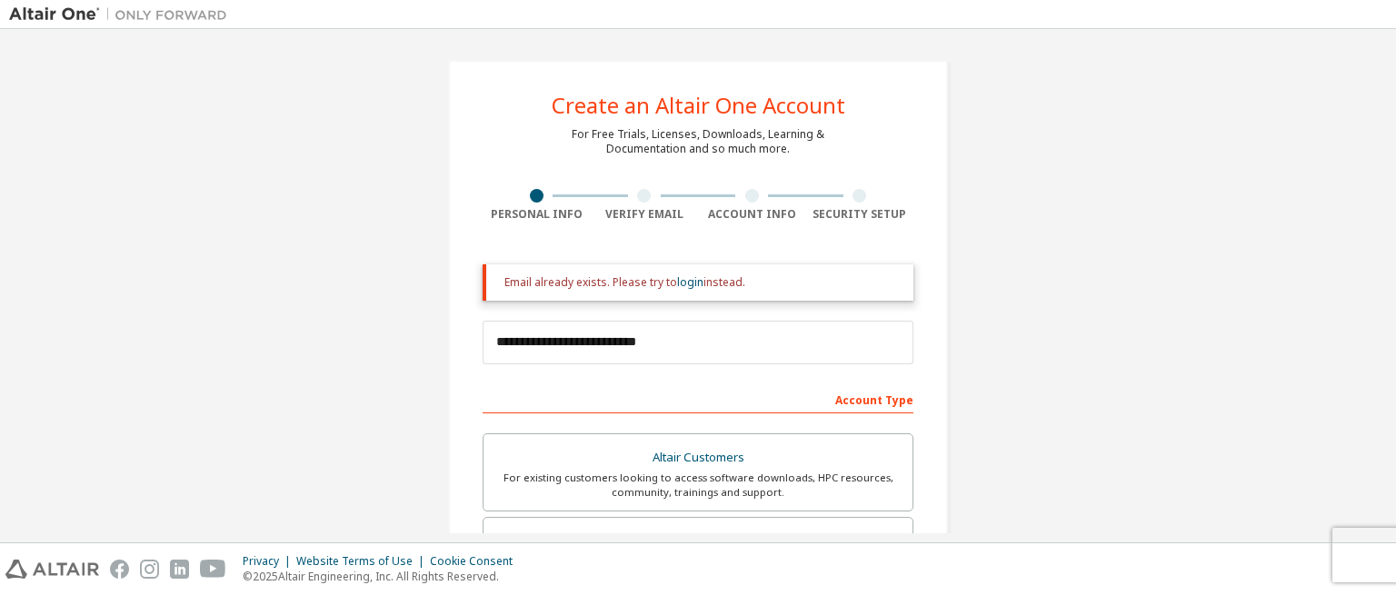
click at [592, 285] on div "Email already exists. Please try to login instead." at bounding box center [701, 282] width 394 height 15
click at [683, 284] on link "login" at bounding box center [690, 281] width 26 height 15
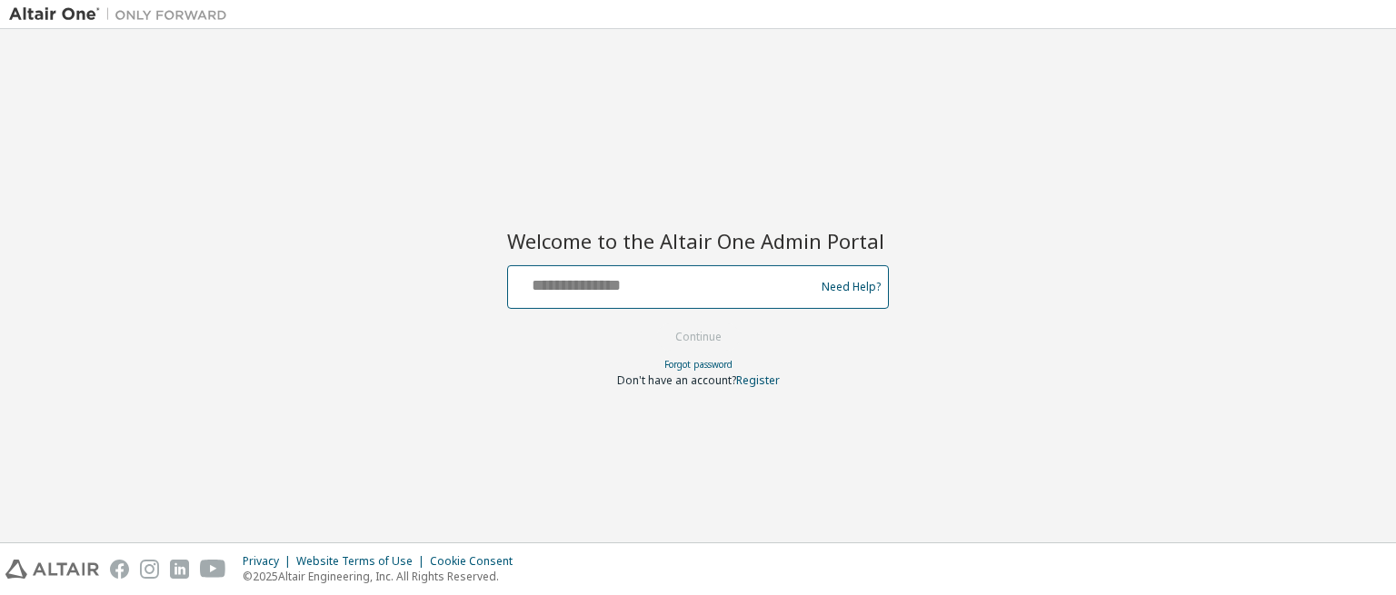
drag, startPoint x: 681, startPoint y: 284, endPoint x: 669, endPoint y: 291, distance: 13.4
click at [671, 286] on input "text" at bounding box center [663, 283] width 297 height 26
type input "**********"
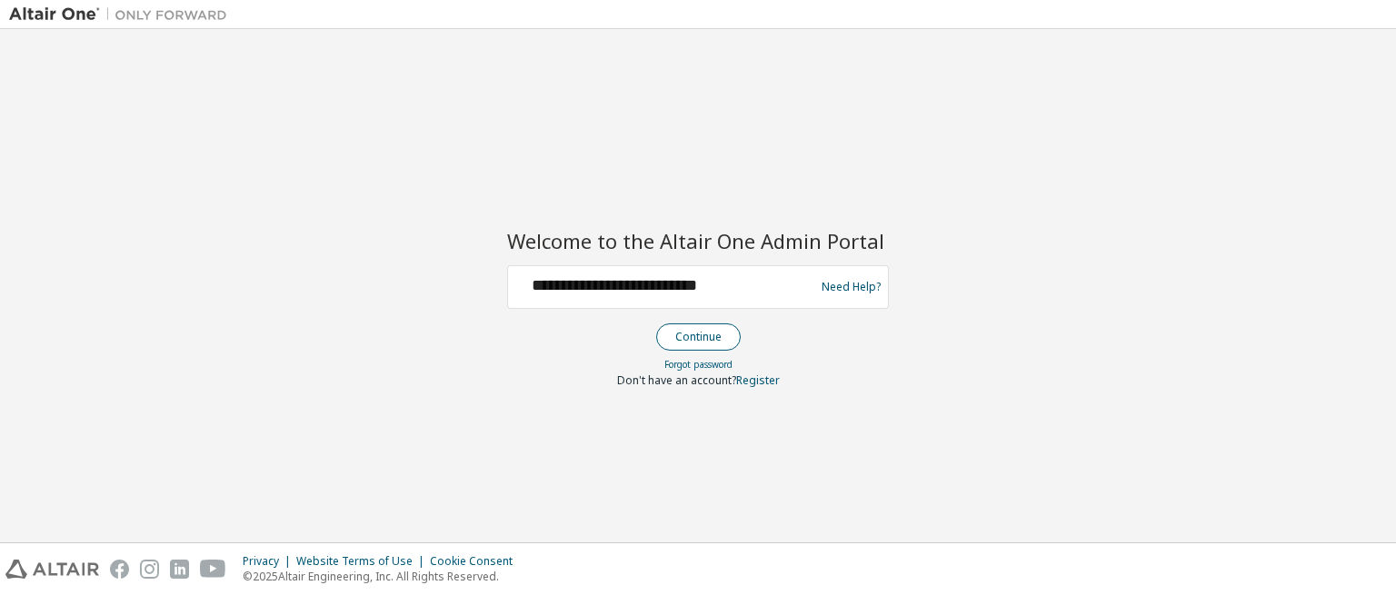
click at [698, 327] on button "Continue" at bounding box center [698, 337] width 85 height 27
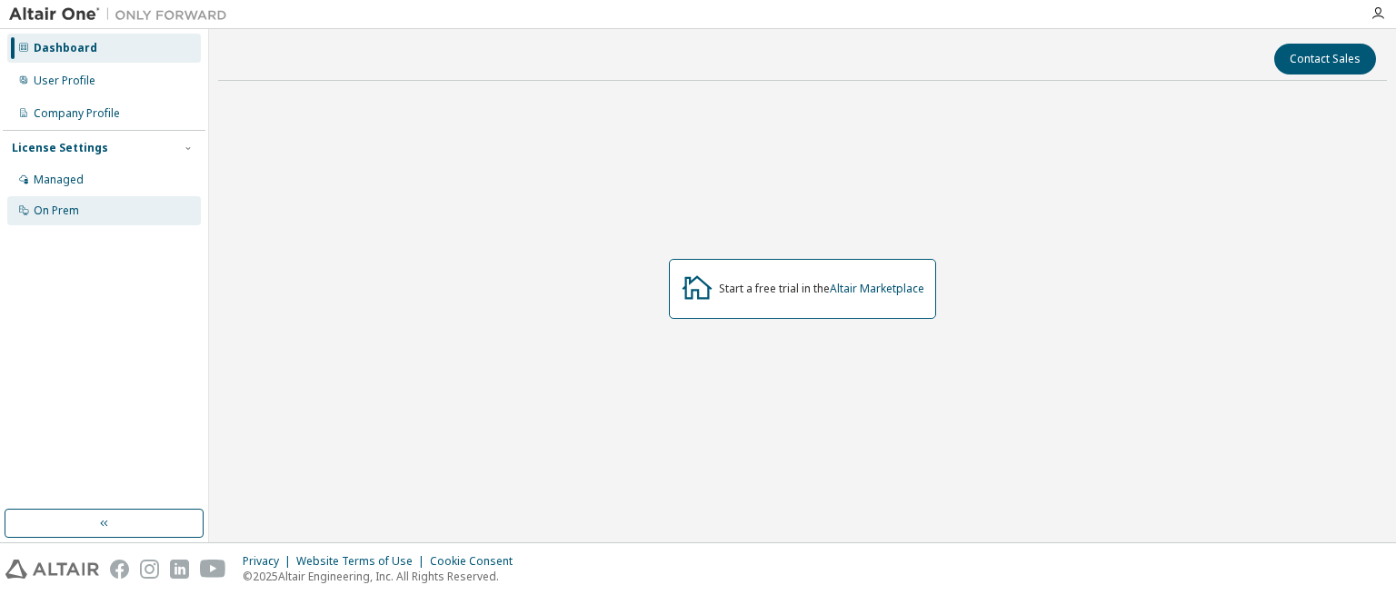
click at [56, 209] on div "On Prem" at bounding box center [56, 211] width 45 height 15
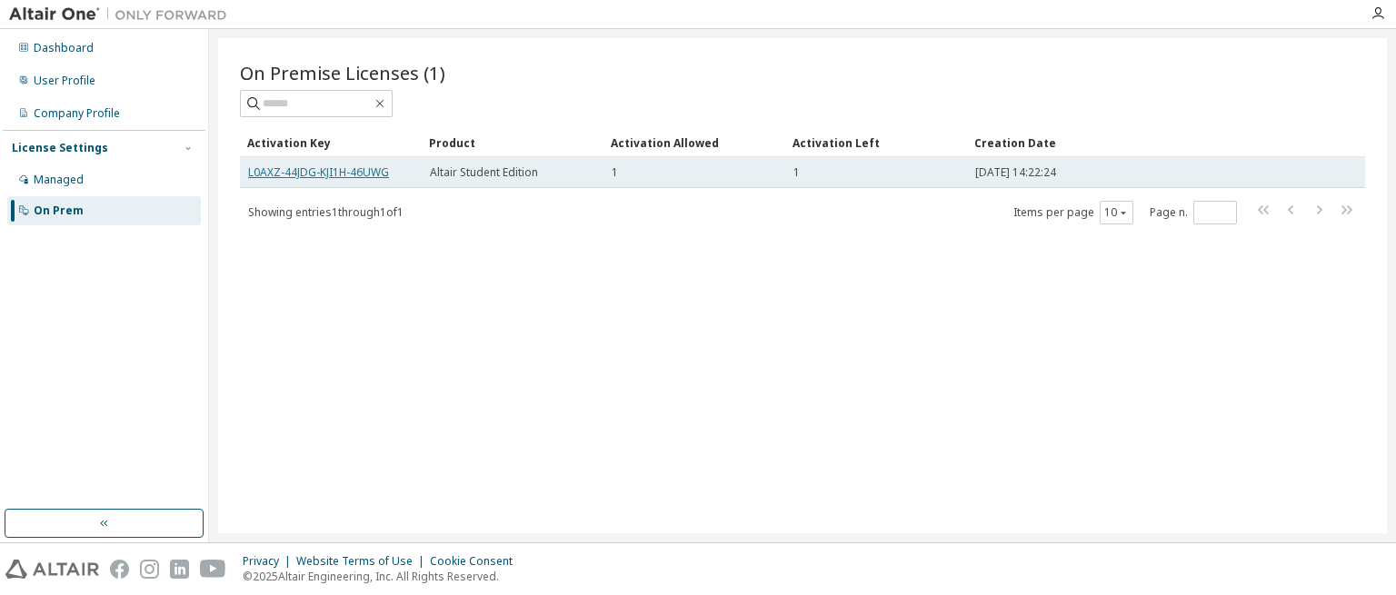
click at [320, 165] on link "L0AXZ-44JDG-KJI1H-46UWG" at bounding box center [318, 172] width 141 height 15
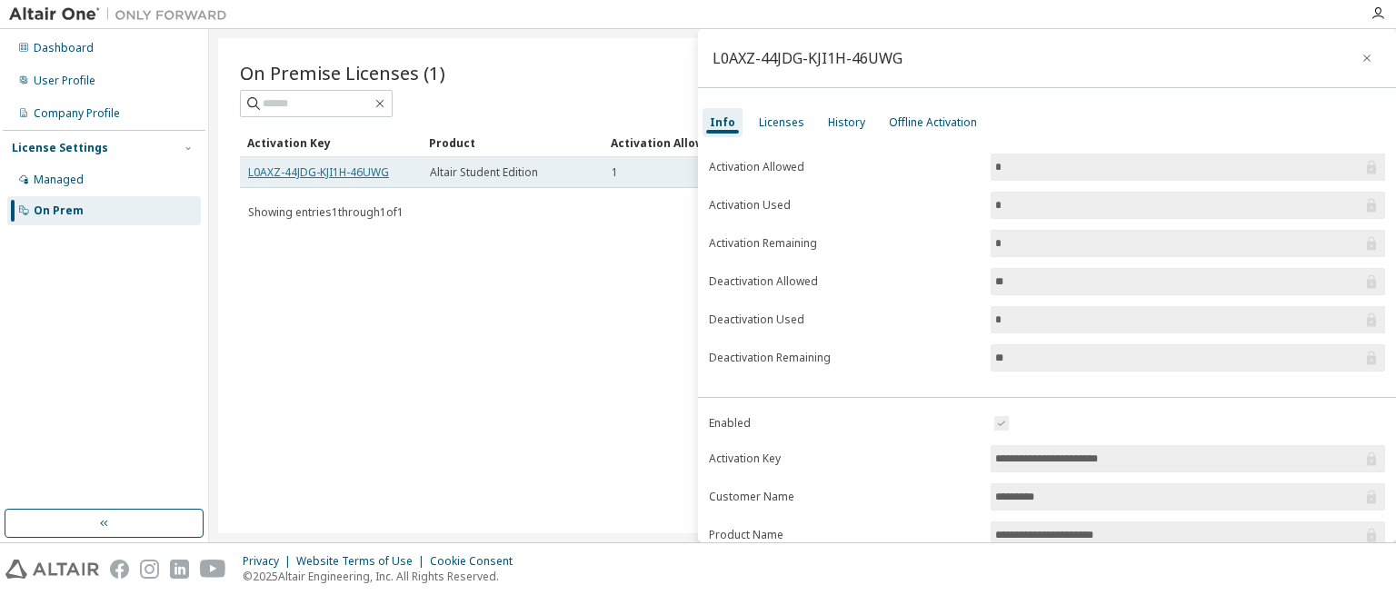
click at [320, 174] on link "L0AXZ-44JDG-KJI1H-46UWG" at bounding box center [318, 172] width 141 height 15
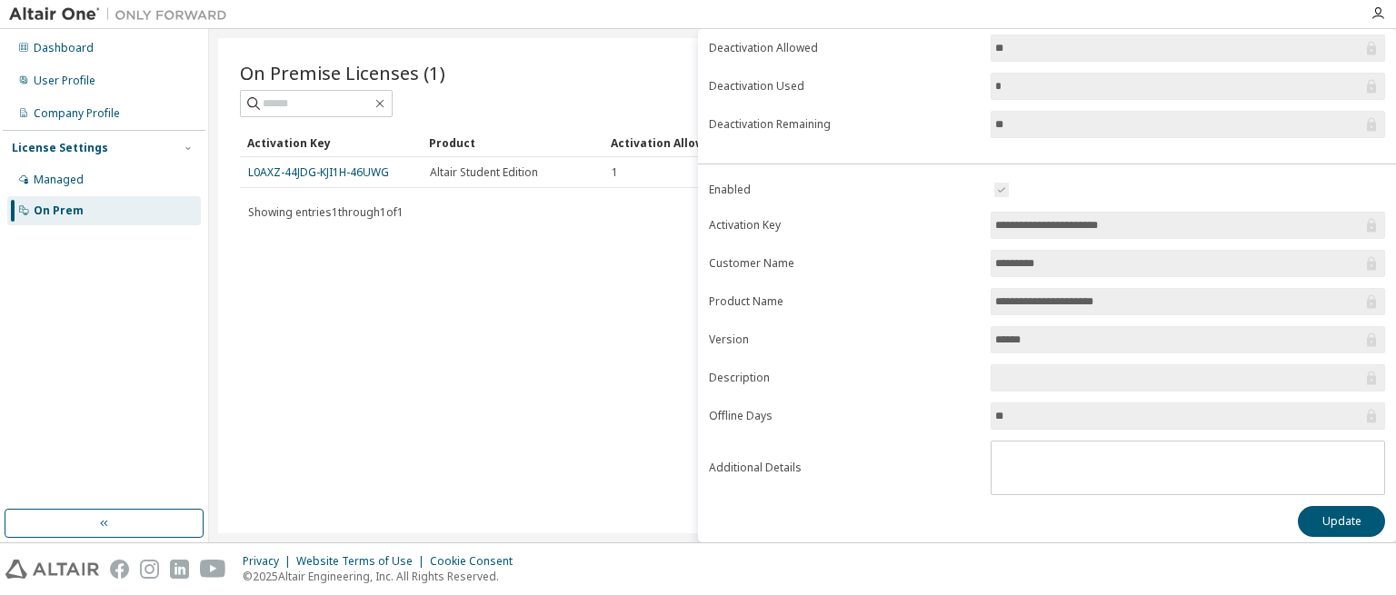
scroll to position [236, 0]
click at [1311, 522] on button "Update" at bounding box center [1341, 519] width 87 height 31
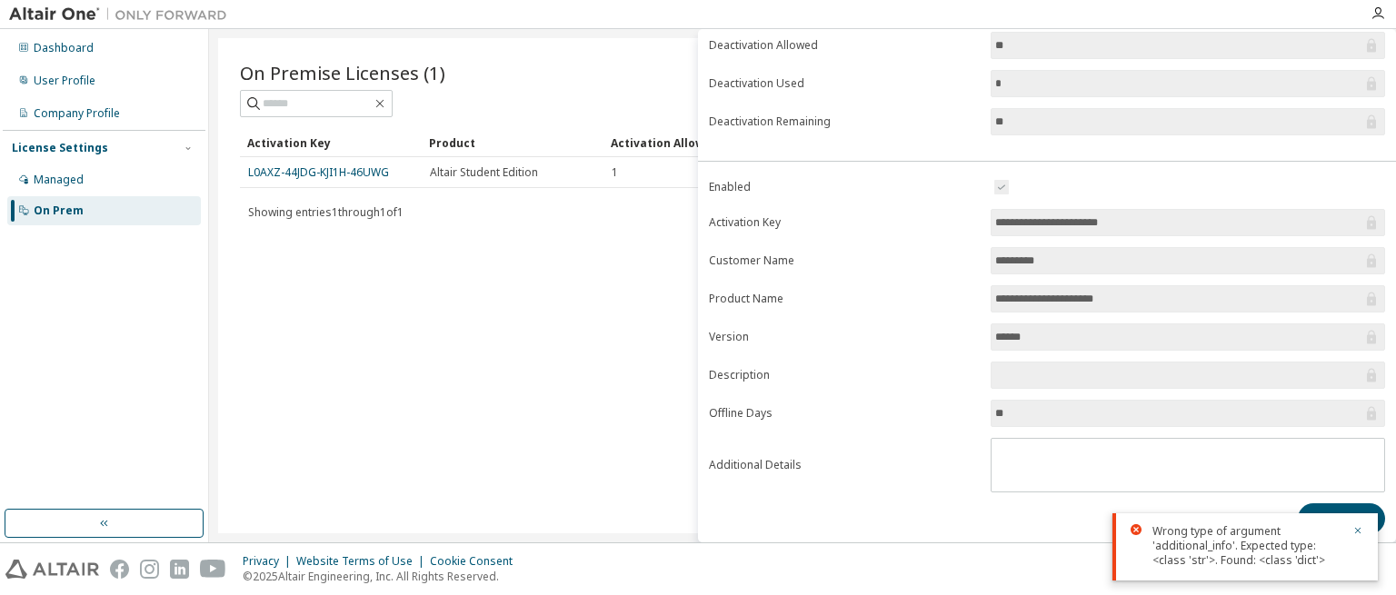
click at [592, 362] on div "On Premise Licenses (1) Clear Load Save Save As Field Operator Value Select fil…" at bounding box center [802, 285] width 1169 height 495
click at [1358, 534] on icon "button" at bounding box center [1357, 530] width 11 height 11
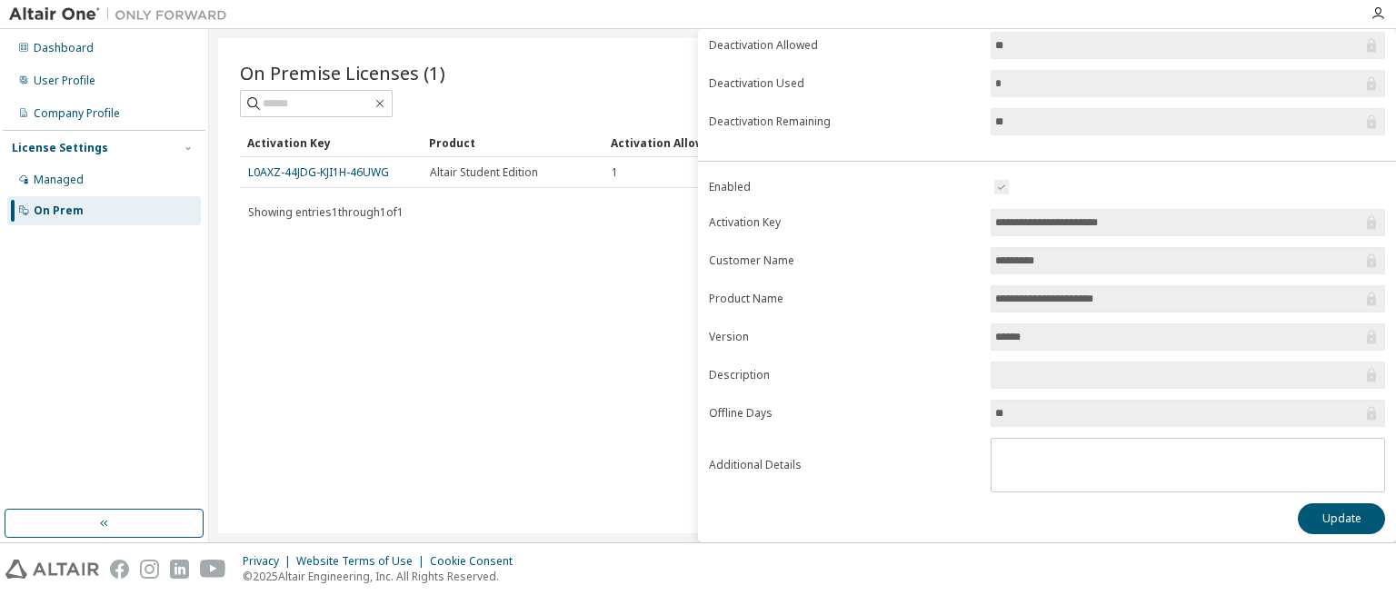
drag, startPoint x: 528, startPoint y: 346, endPoint x: 564, endPoint y: 321, distance: 43.6
click at [529, 345] on div "On Premise Licenses (1) Clear Load Save Save As Field Operator Value Select fil…" at bounding box center [802, 285] width 1169 height 495
click at [42, 177] on div "Managed" at bounding box center [59, 180] width 50 height 15
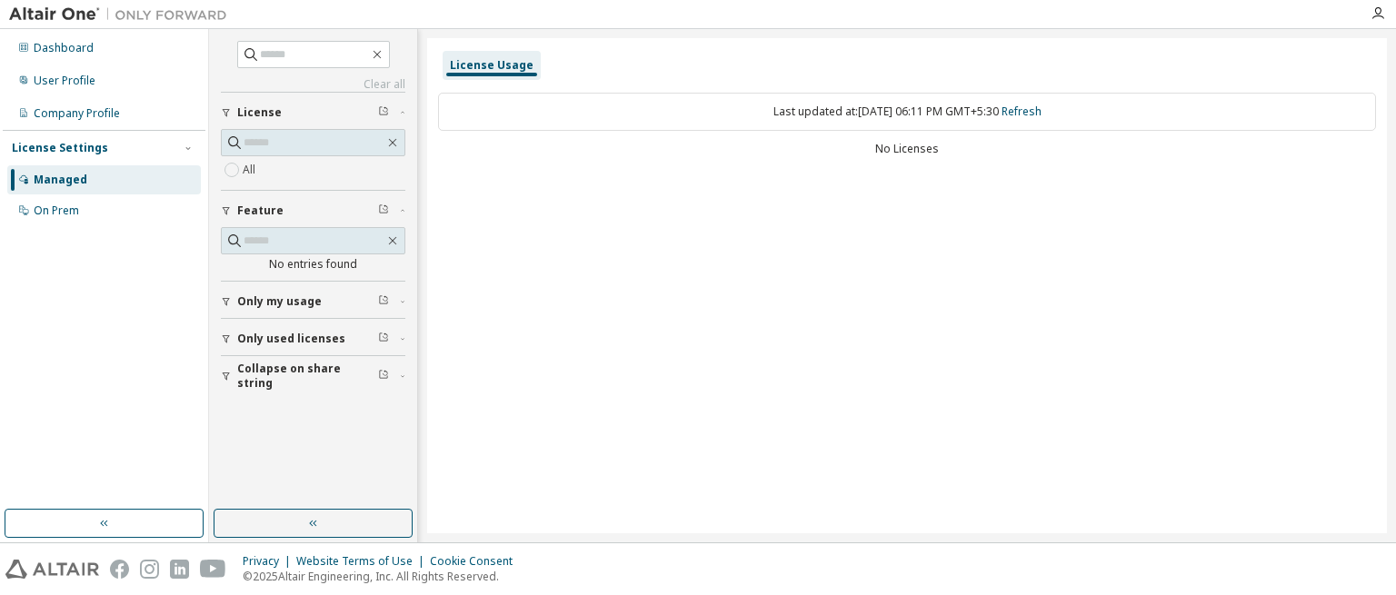
click at [612, 323] on div "License Usage Last updated at: Thu 2025-09-11 06:11 PM GMT+5:30 Refresh No Lice…" at bounding box center [907, 285] width 960 height 495
click at [335, 145] on input "text" at bounding box center [314, 143] width 141 height 18
click at [568, 251] on div "License Usage Last updated at: Thu 2025-09-11 06:11 PM GMT+5:30 Refresh No Lice…" at bounding box center [907, 285] width 960 height 495
click at [870, 145] on div "No Licenses" at bounding box center [907, 149] width 938 height 15
click at [469, 65] on div "License Usage" at bounding box center [492, 65] width 84 height 15
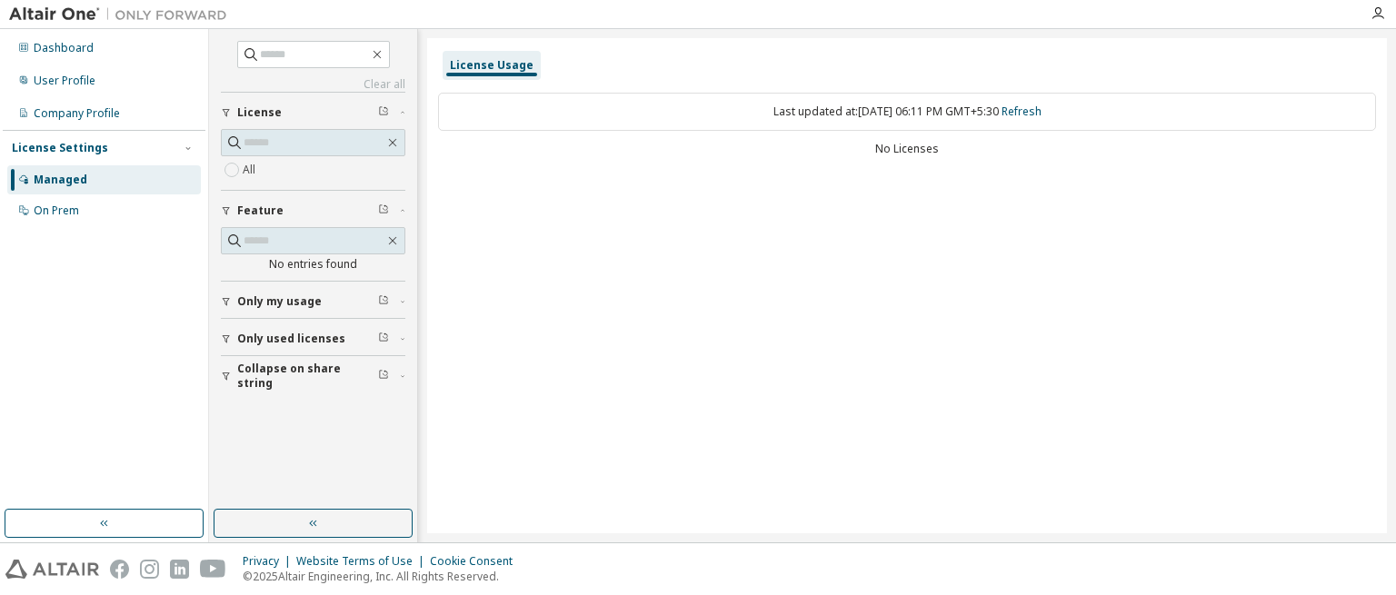
click at [320, 303] on div "Only my usage" at bounding box center [318, 301] width 163 height 15
drag, startPoint x: 265, startPoint y: 388, endPoint x: 264, endPoint y: 399, distance: 10.9
click at [265, 388] on span "Only used licenses" at bounding box center [291, 391] width 108 height 15
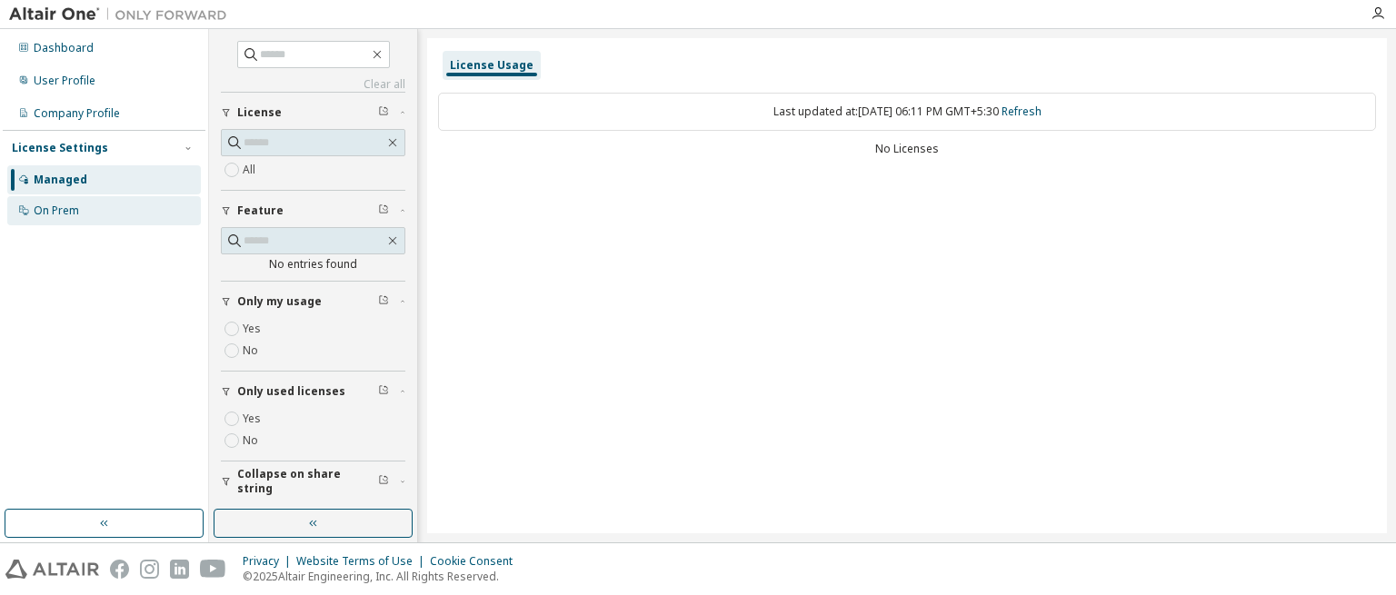
click at [86, 215] on div "On Prem" at bounding box center [104, 210] width 194 height 29
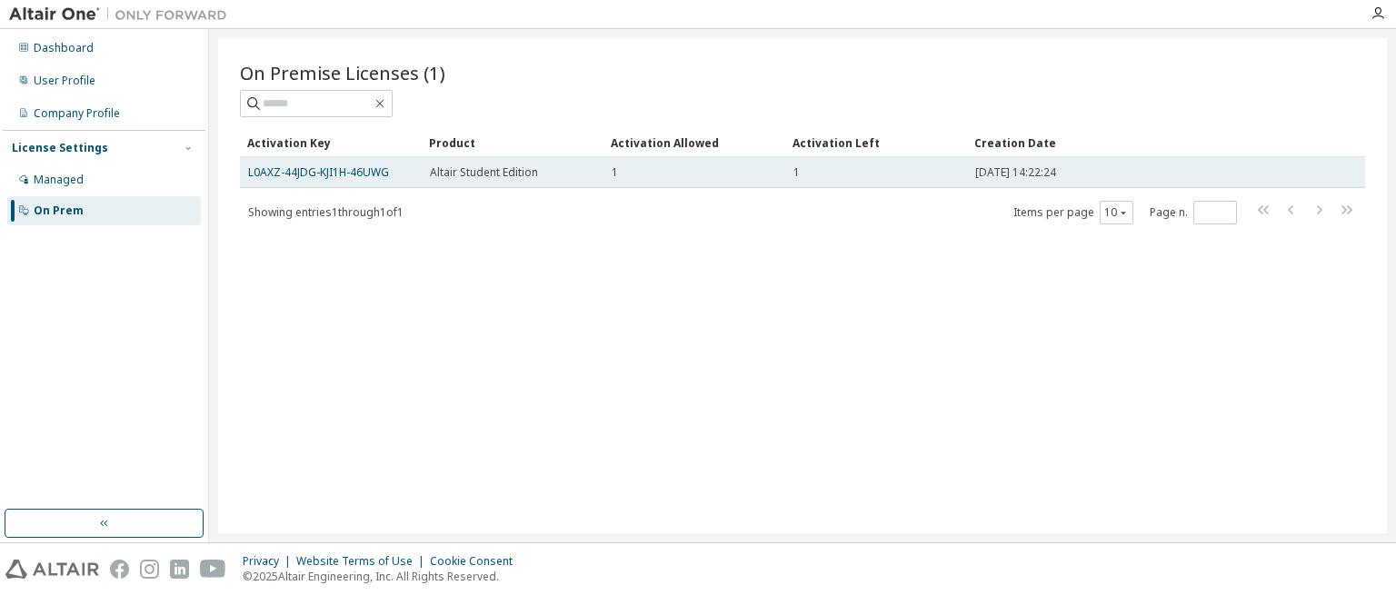
click at [502, 174] on span "Altair Student Edition" at bounding box center [484, 172] width 108 height 15
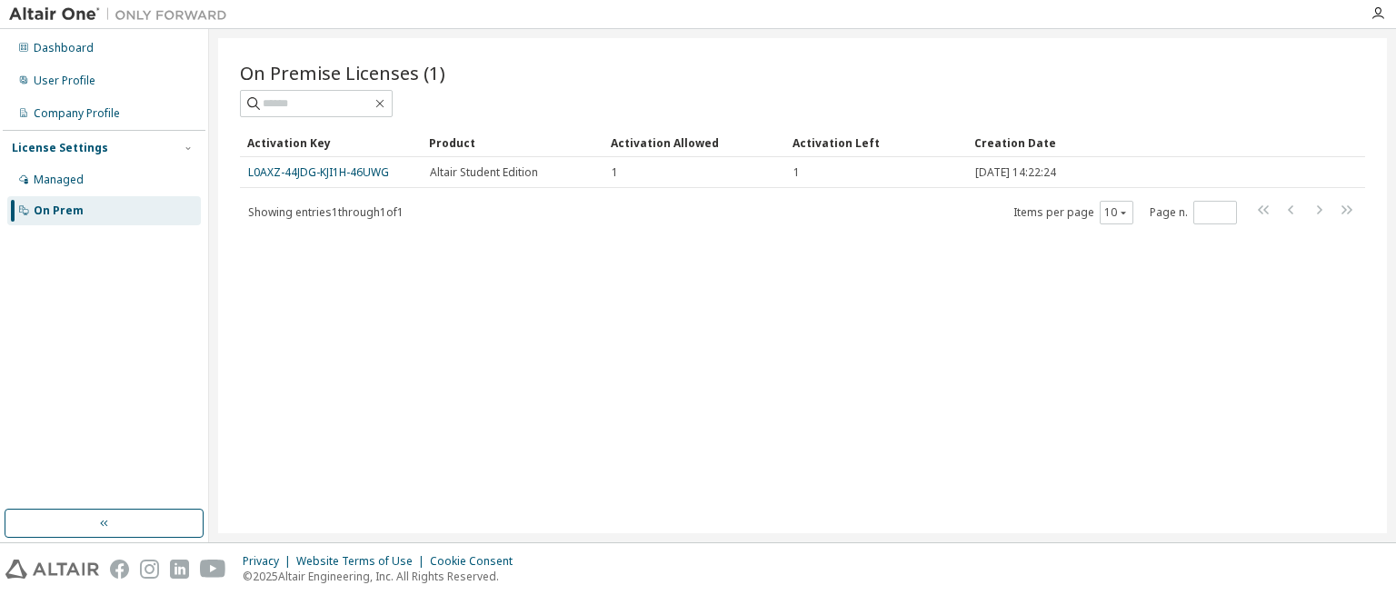
click at [503, 171] on span "Altair Student Edition" at bounding box center [484, 172] width 108 height 15
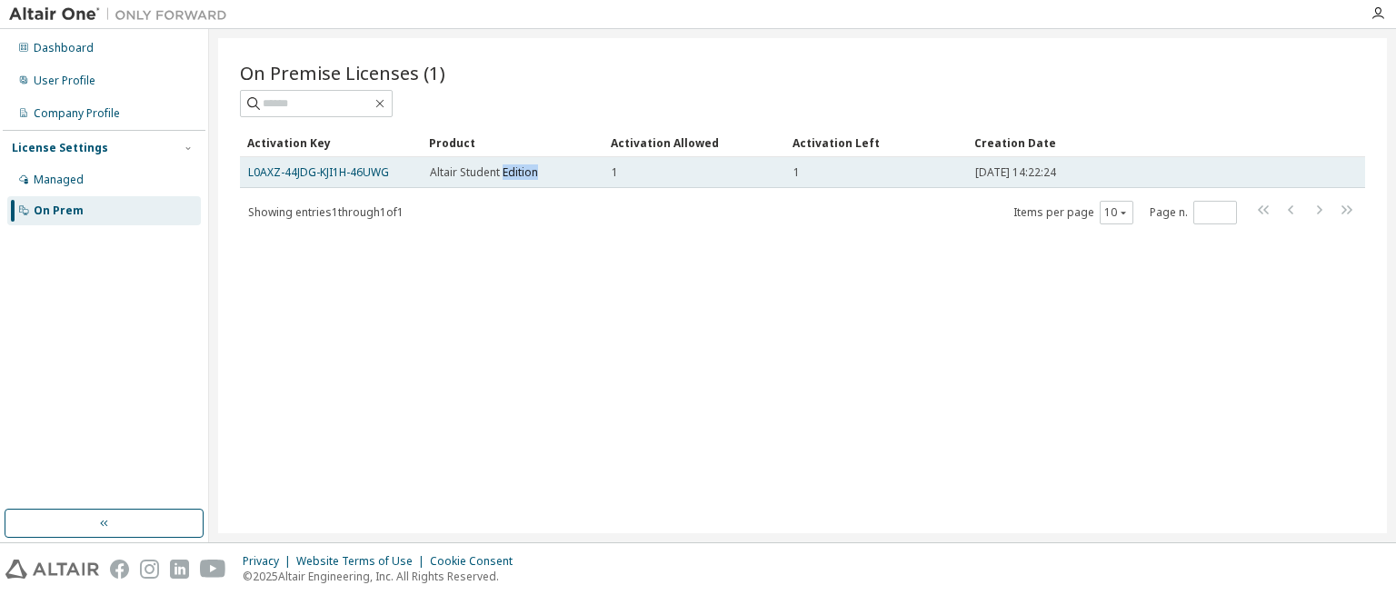
click at [503, 170] on span "Altair Student Edition" at bounding box center [484, 172] width 108 height 15
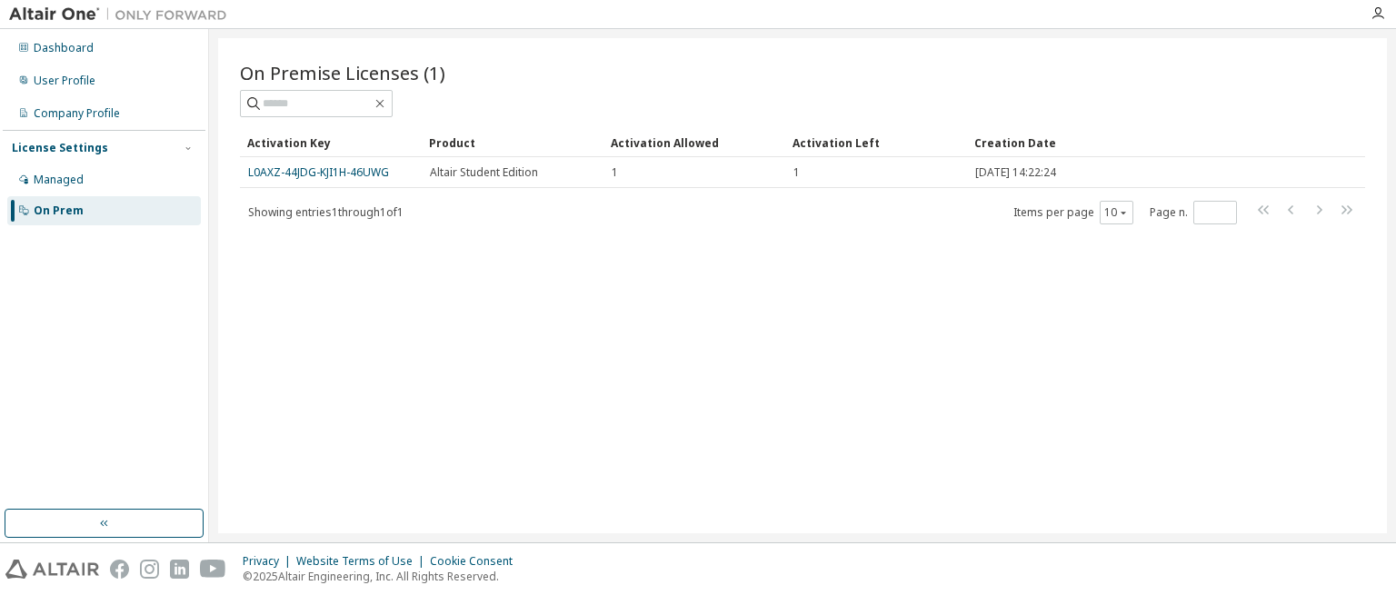
click at [562, 235] on div "On Premise Licenses (1) Clear Load Save Save As Field Operator Value Select fil…" at bounding box center [802, 285] width 1169 height 495
